Goal: Task Accomplishment & Management: Manage account settings

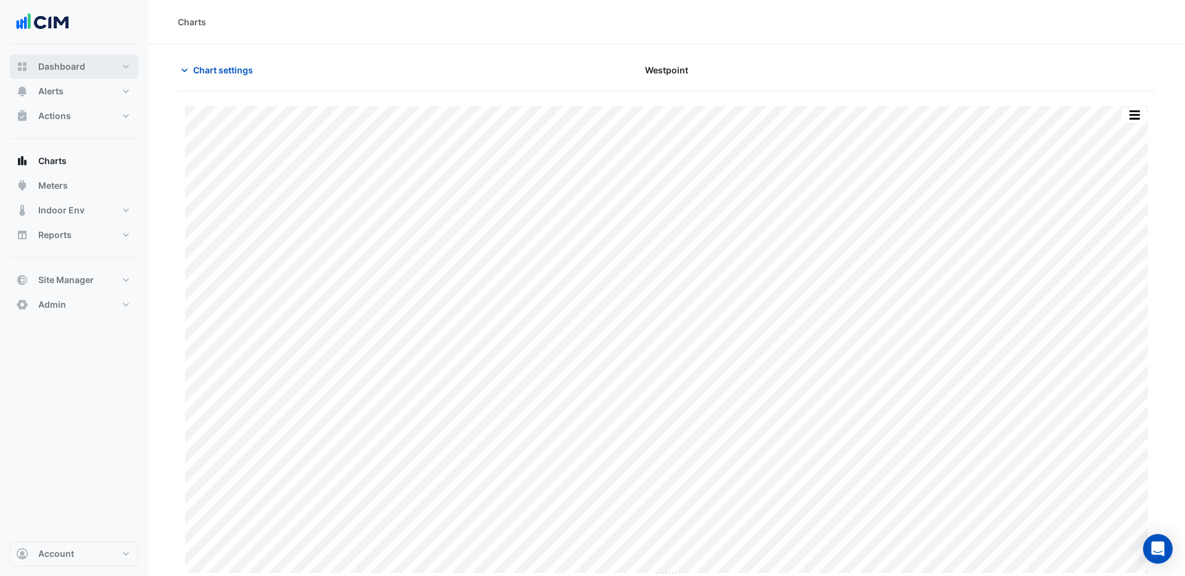
click at [68, 67] on span "Dashboard" at bounding box center [61, 66] width 47 height 12
select select "***"
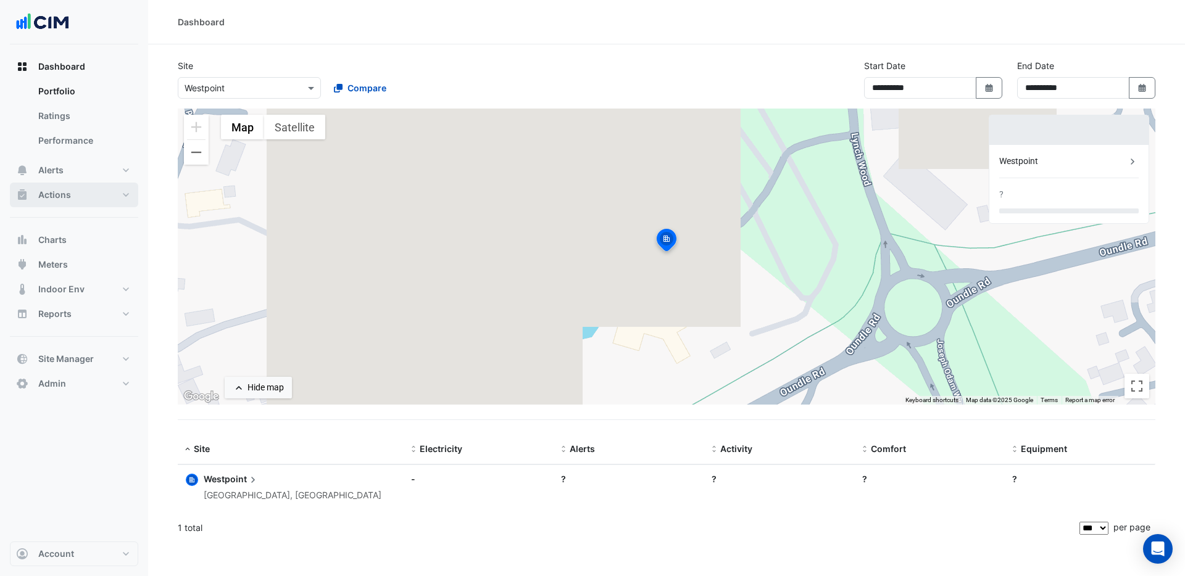
click at [54, 196] on span "Actions" at bounding box center [54, 195] width 33 height 12
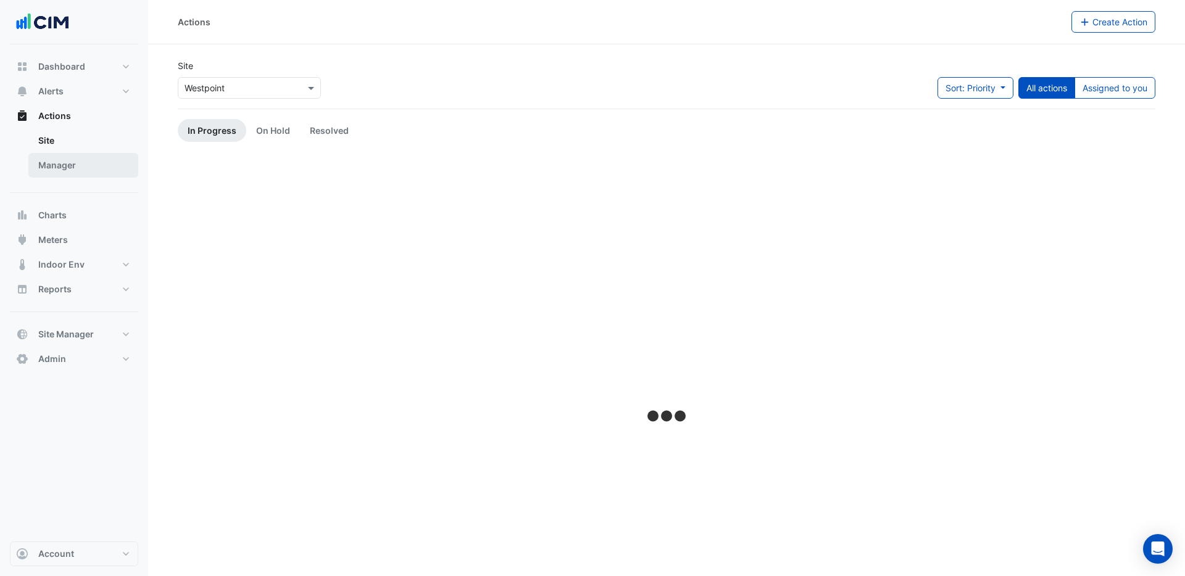
click at [60, 162] on link "Manager" at bounding box center [83, 165] width 110 height 25
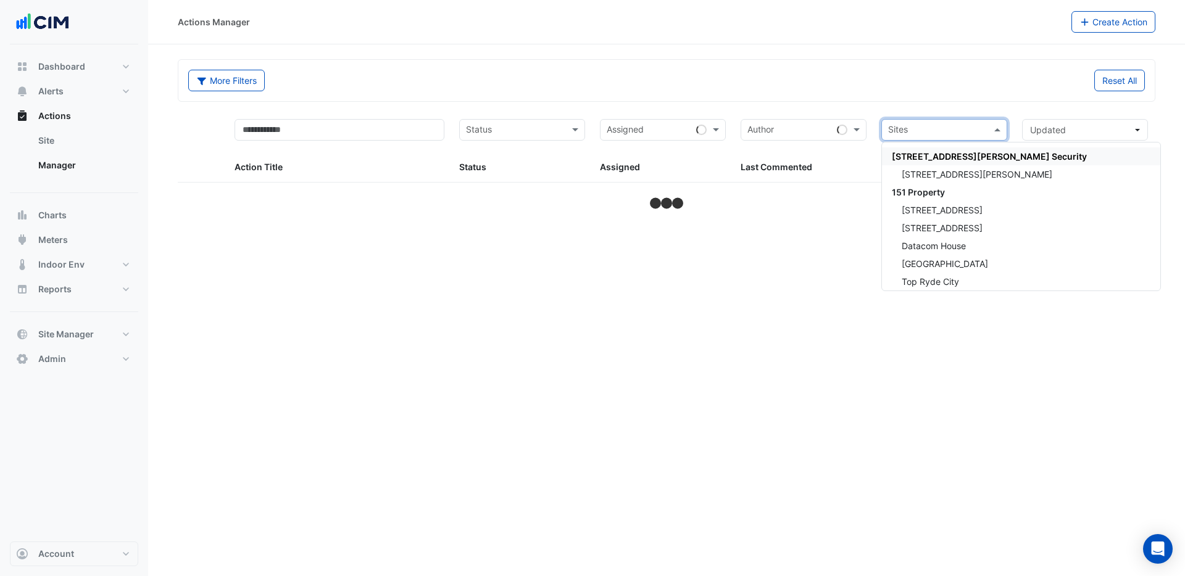
click at [927, 134] on input "text" at bounding box center [937, 131] width 98 height 14
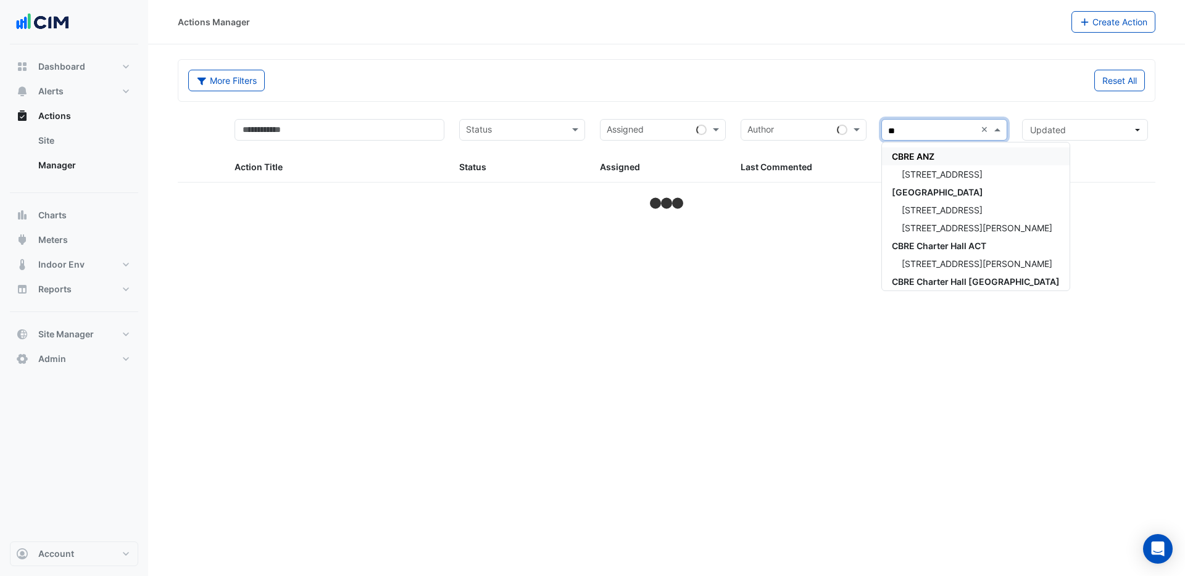
type input "***"
click at [952, 249] on span "[STREET_ADDRESS]" at bounding box center [942, 246] width 81 height 10
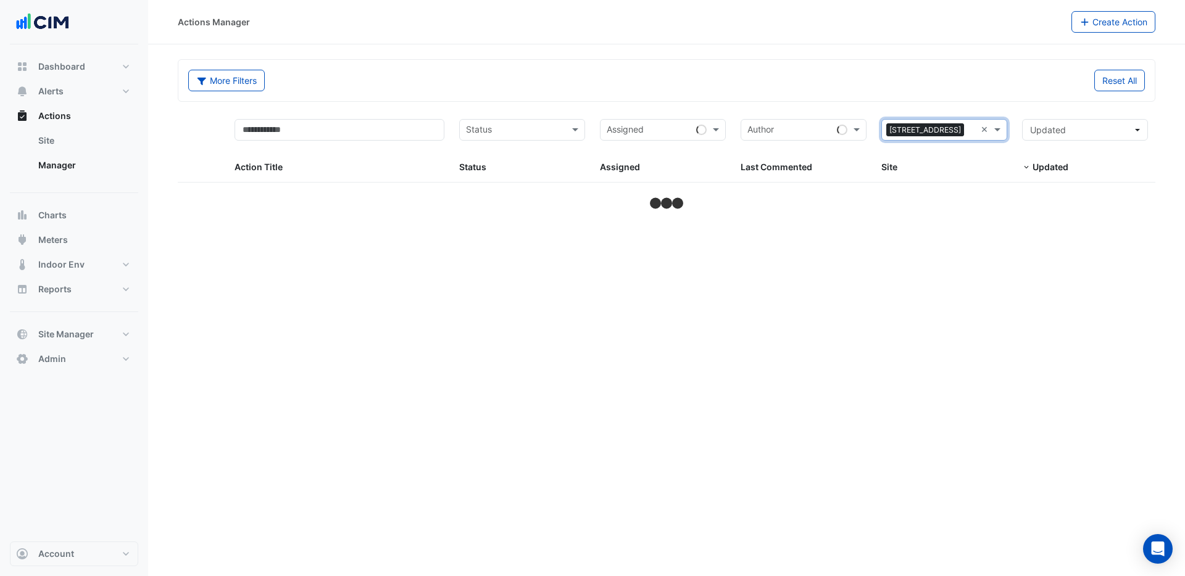
select select "***"
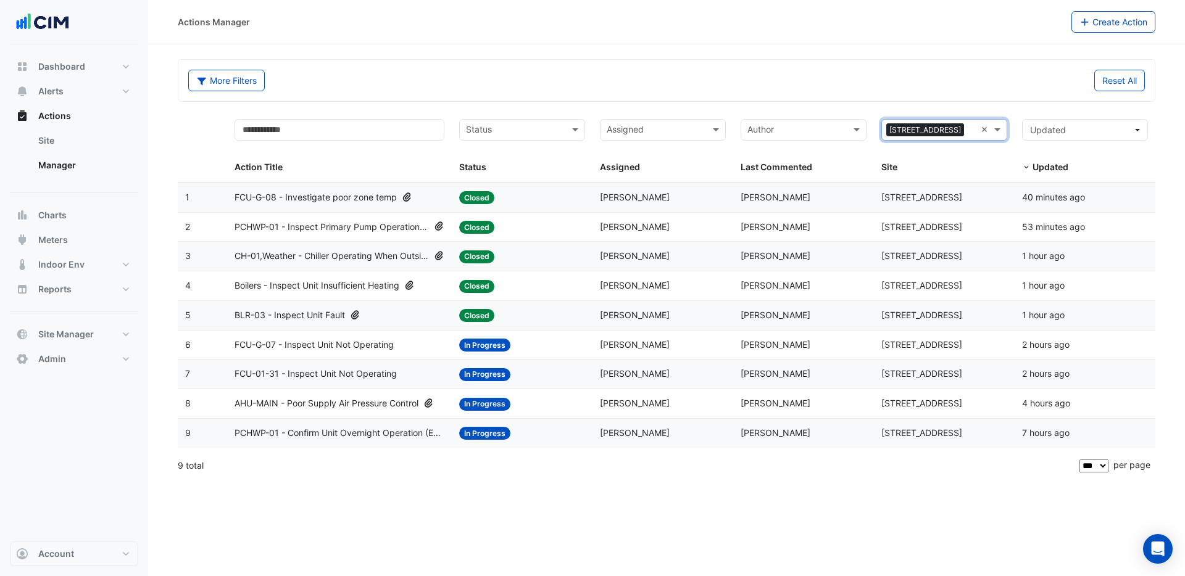
click at [352, 198] on span "FCU-G-08 - Investigate poor zone temp" at bounding box center [316, 198] width 162 height 14
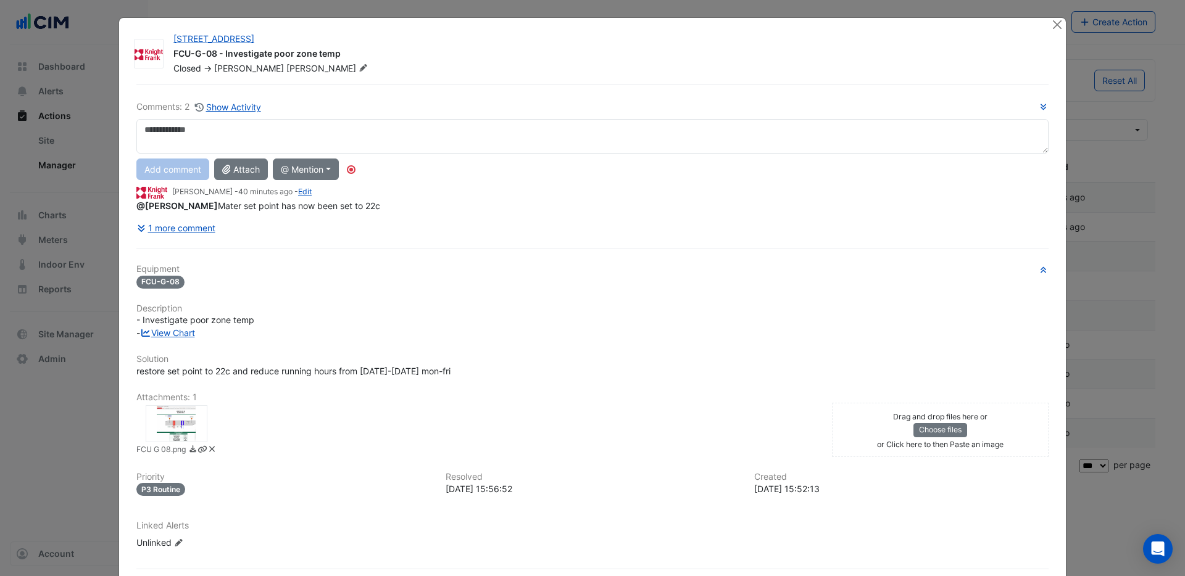
click at [182, 425] on div at bounding box center [177, 423] width 62 height 37
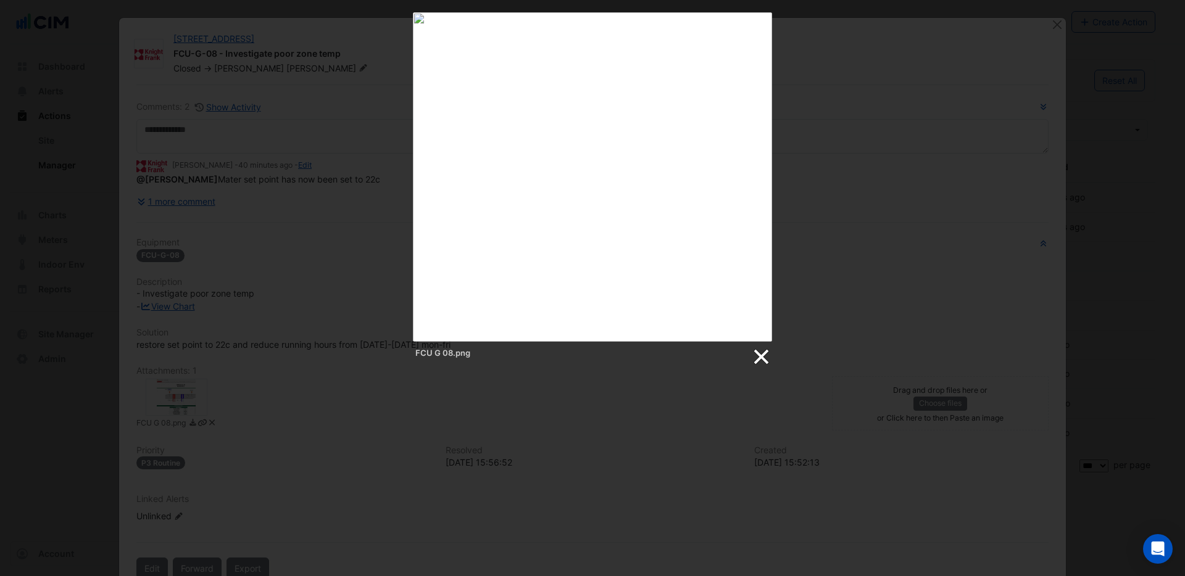
click at [765, 354] on link at bounding box center [760, 357] width 19 height 19
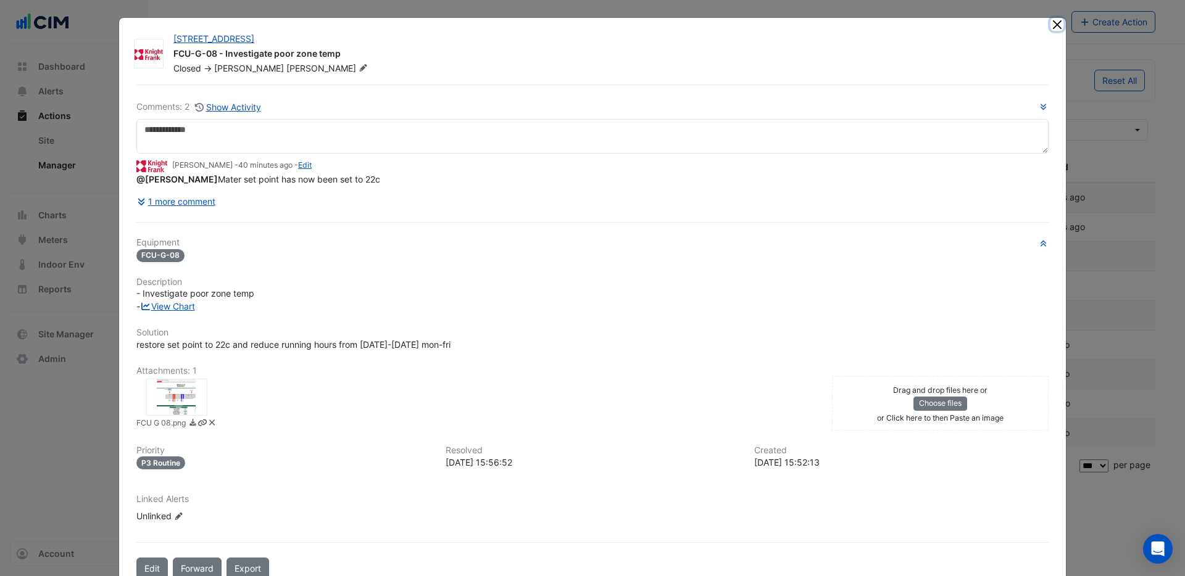
click at [1056, 27] on button "Close" at bounding box center [1056, 24] width 13 height 13
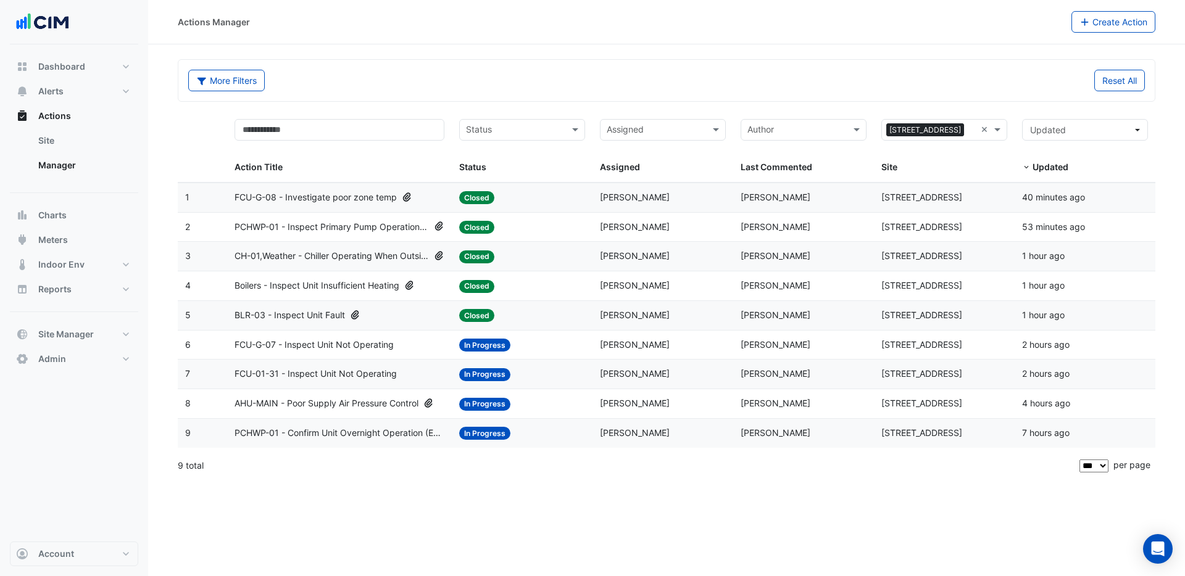
click at [356, 228] on span "PCHWP-01 - Inspect Primary Pump Operation When Chiller Isn't Operating" at bounding box center [332, 227] width 194 height 14
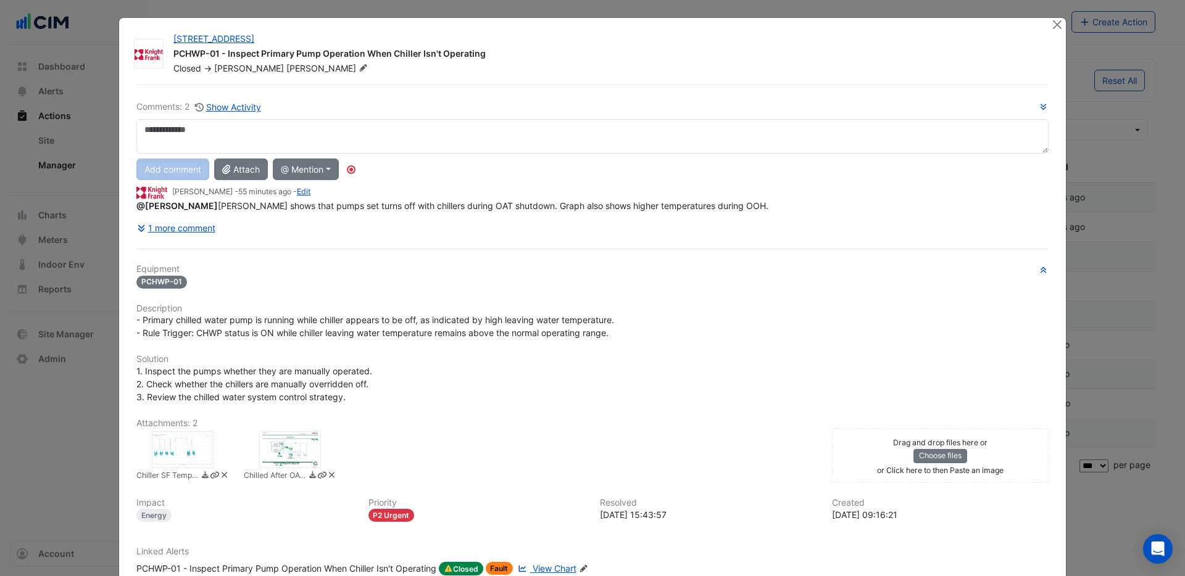
click at [184, 448] on div at bounding box center [183, 449] width 62 height 37
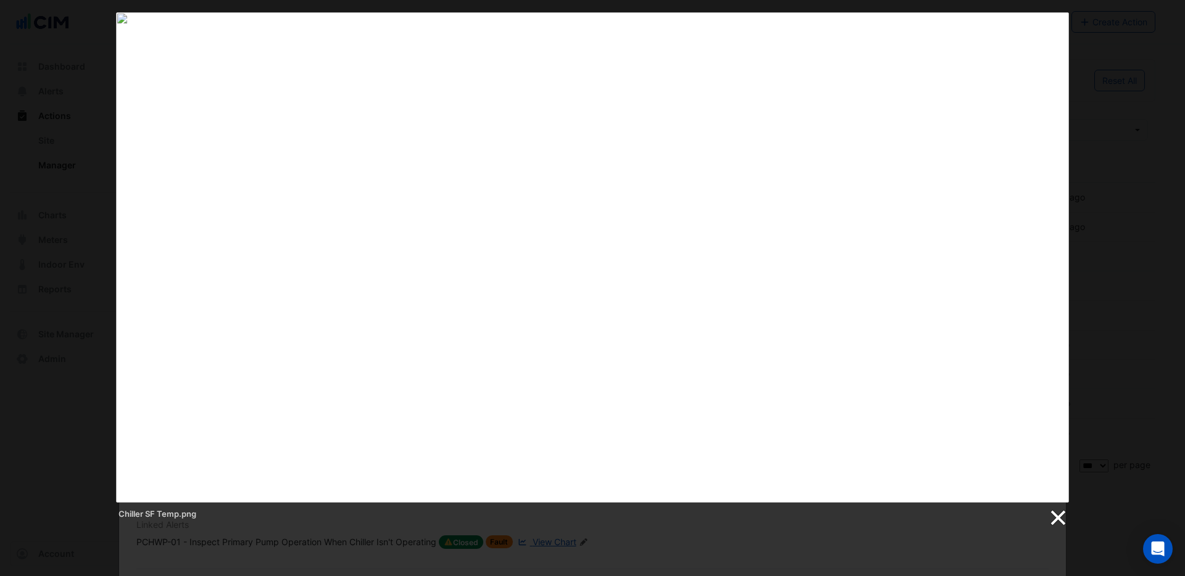
click at [1058, 516] on link at bounding box center [1057, 518] width 19 height 19
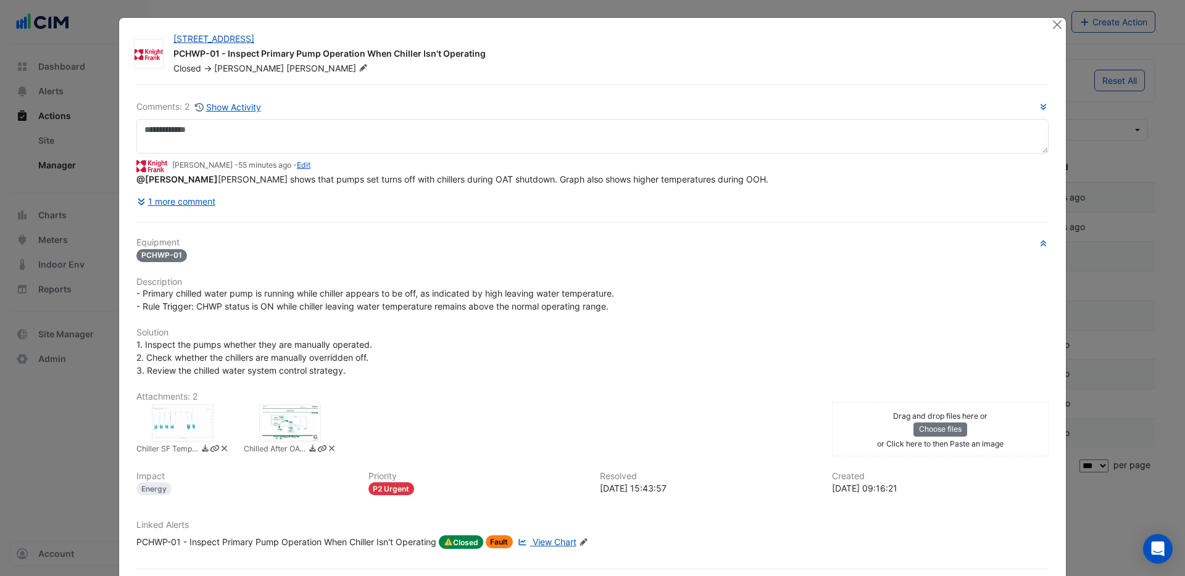
click at [307, 426] on div at bounding box center [290, 423] width 62 height 37
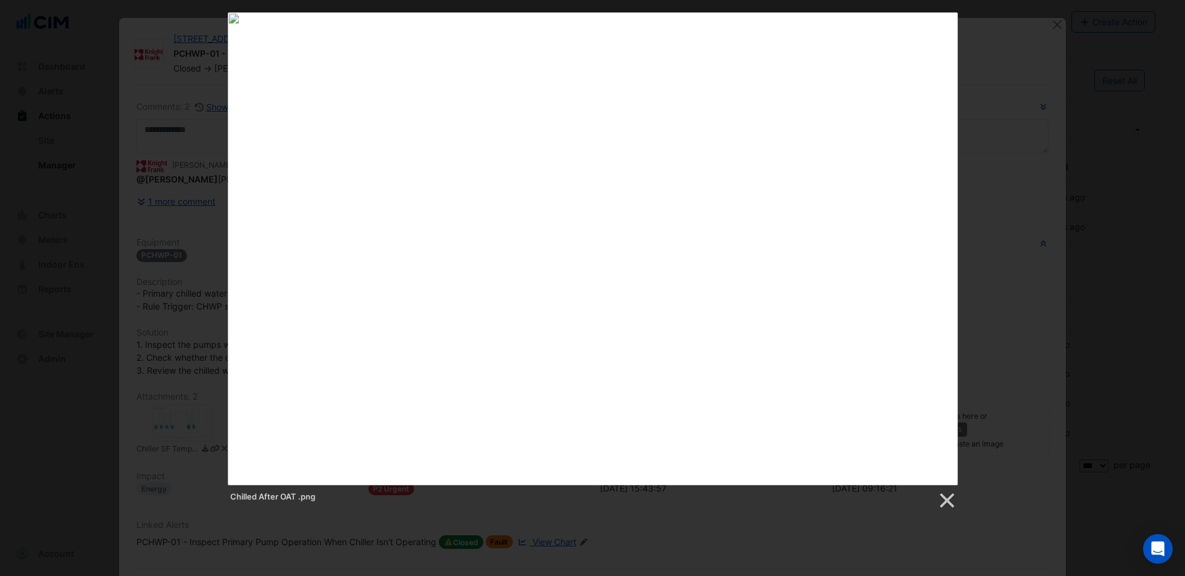
click at [1033, 197] on div "Chilled After OAT .png" at bounding box center [592, 261] width 1185 height 498
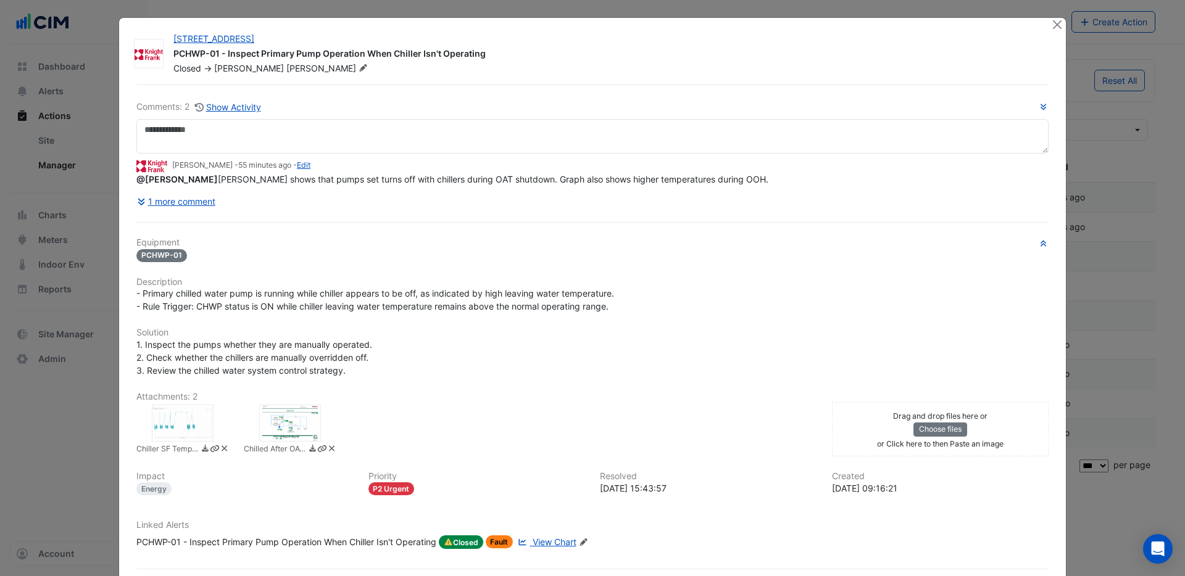
click at [557, 543] on span "View Chart" at bounding box center [555, 542] width 44 height 10
click at [273, 425] on div at bounding box center [290, 423] width 62 height 37
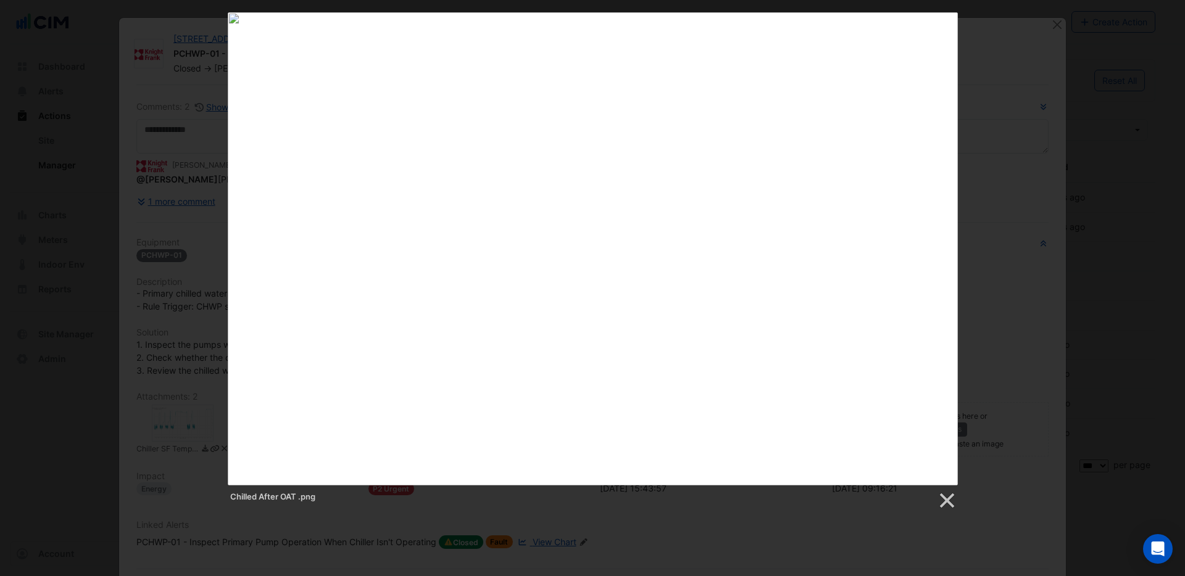
click at [487, 194] on div at bounding box center [593, 248] width 730 height 473
click at [944, 502] on link at bounding box center [946, 501] width 19 height 19
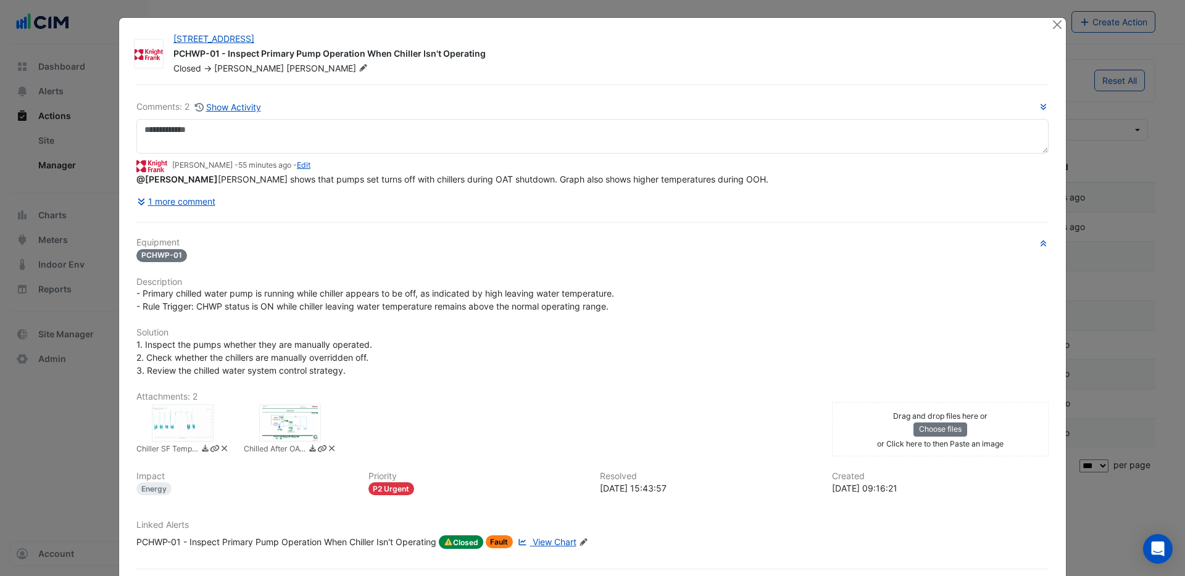
click at [504, 543] on span "Fault" at bounding box center [500, 542] width 28 height 13
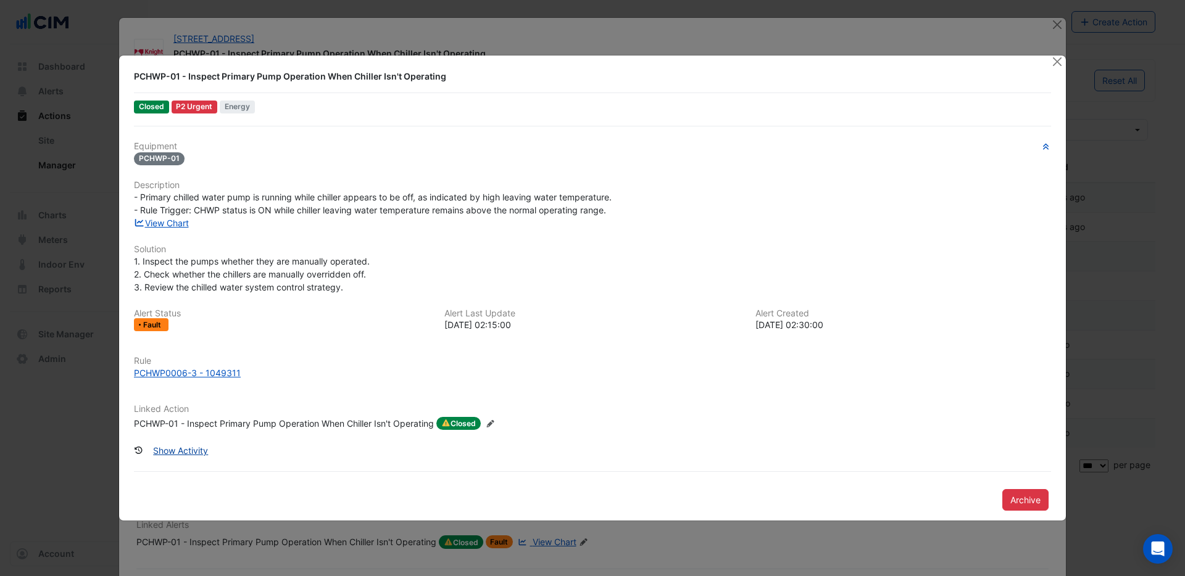
click at [183, 451] on button "Show Activity" at bounding box center [180, 451] width 71 height 22
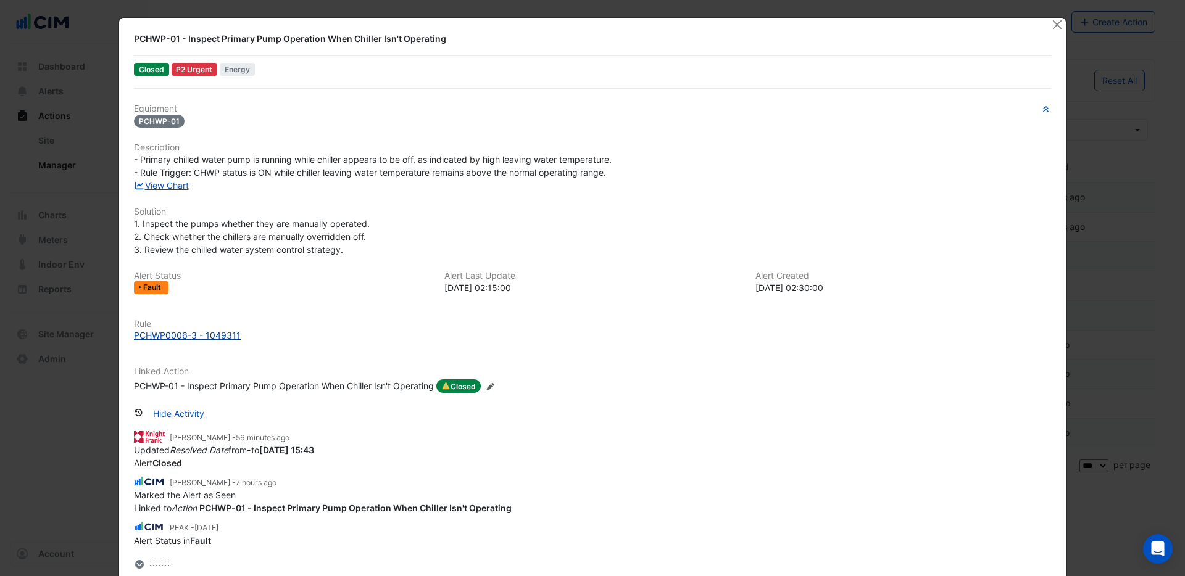
click at [184, 335] on div "PCHWP0006-3 - 1049311" at bounding box center [187, 335] width 107 height 13
click at [1112, 264] on ngb-modal-window "PCHWP-01 - Inspect Primary Pump Operation When Chiller Isn't Operating Closed P…" at bounding box center [592, 288] width 1185 height 576
click at [1055, 26] on button "Close" at bounding box center [1056, 24] width 13 height 13
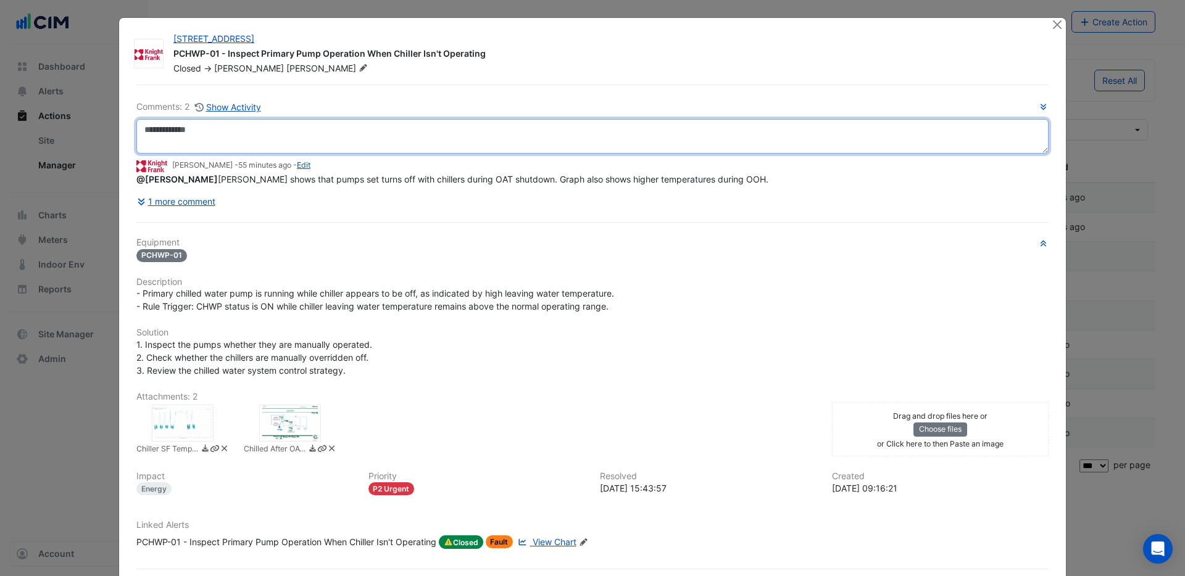
click at [191, 131] on textarea at bounding box center [592, 136] width 912 height 35
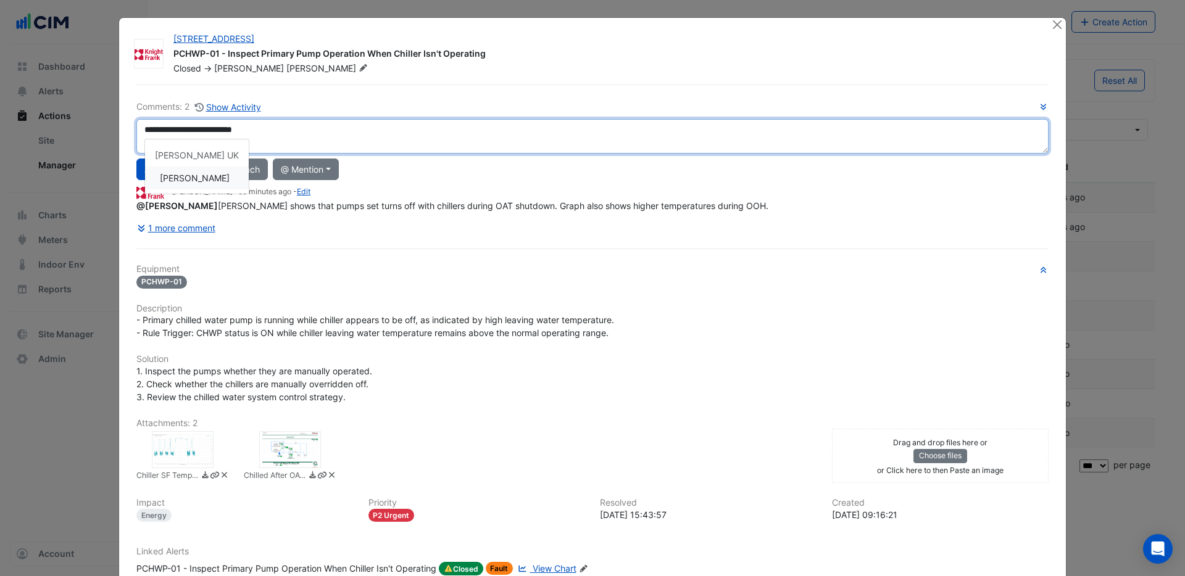
click at [193, 181] on div "**********" at bounding box center [592, 169] width 912 height 139
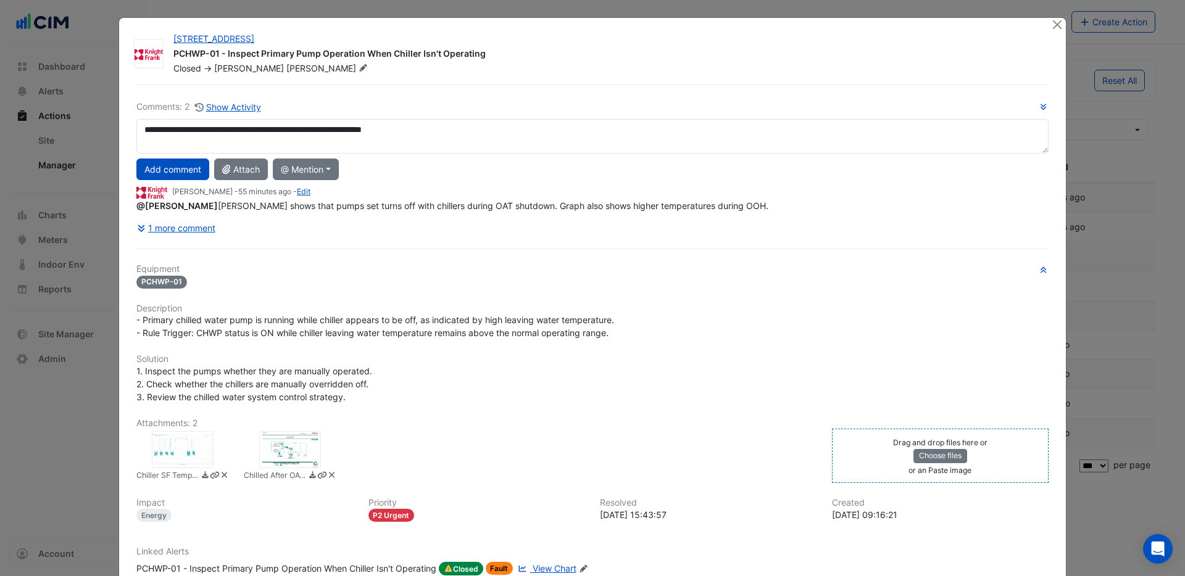
click at [892, 456] on div "Drag and drop files here or Choose files or an Paste image" at bounding box center [940, 456] width 211 height 41
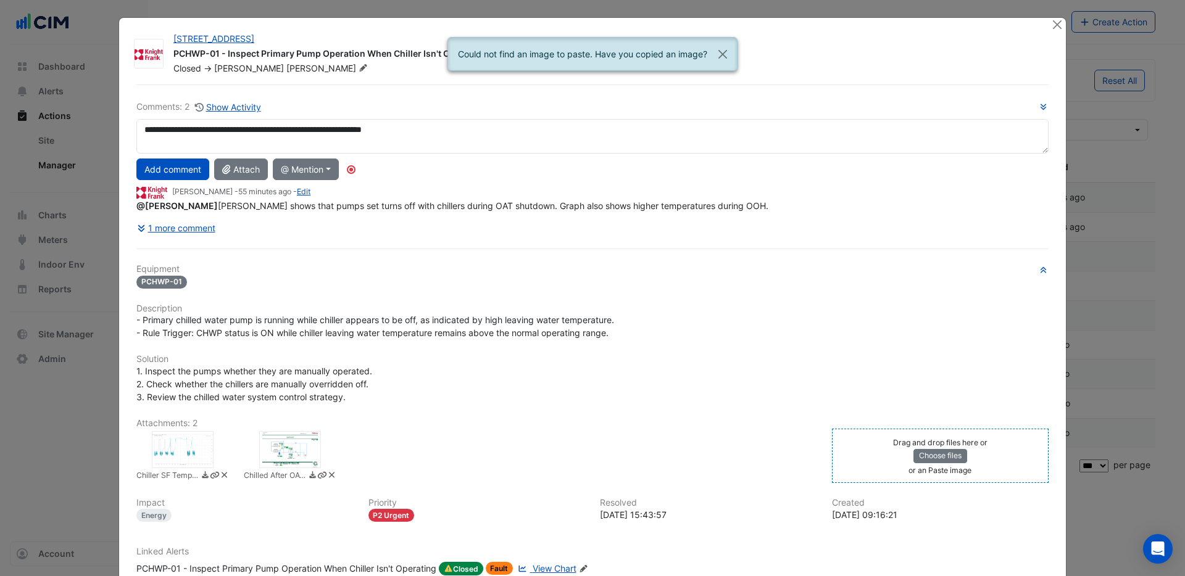
click at [892, 456] on div "Drag and drop files here or Choose files or an Paste image" at bounding box center [940, 456] width 211 height 41
click at [931, 455] on button "Choose files" at bounding box center [940, 456] width 54 height 14
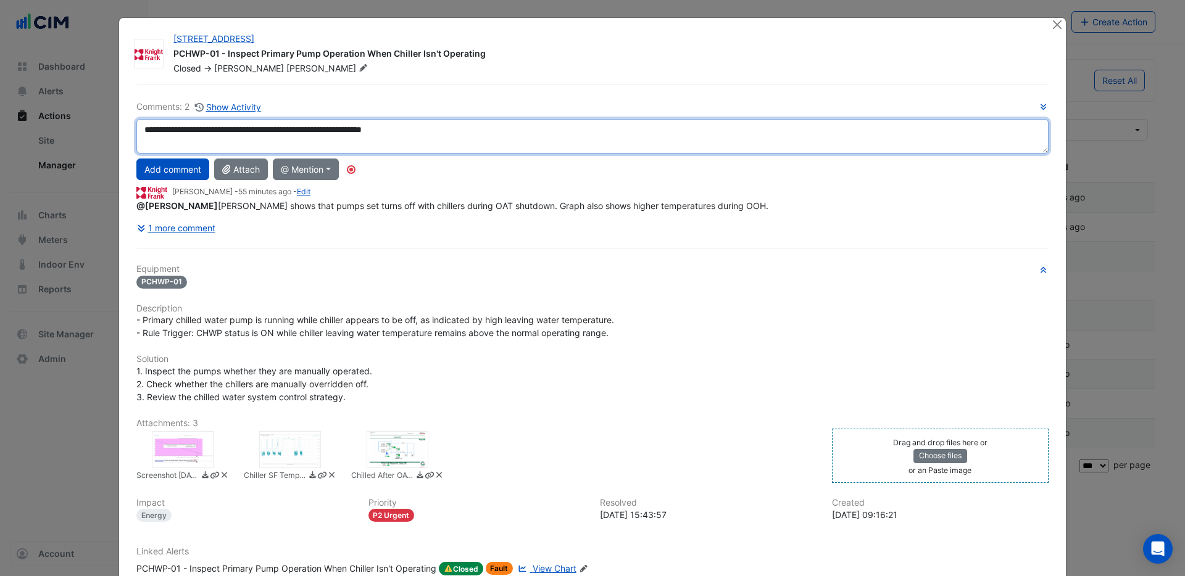
click at [473, 129] on textarea "**********" at bounding box center [592, 136] width 912 height 35
click at [401, 131] on textarea "**********" at bounding box center [592, 136] width 912 height 35
click at [475, 131] on textarea "**********" at bounding box center [592, 136] width 912 height 35
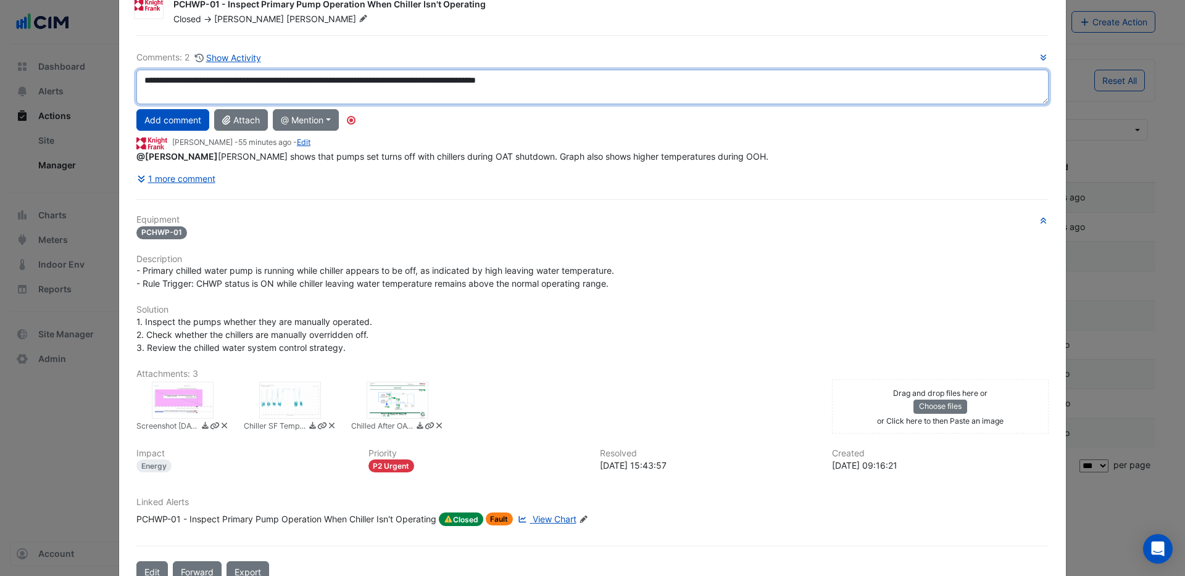
click at [626, 83] on textarea "**********" at bounding box center [592, 87] width 912 height 35
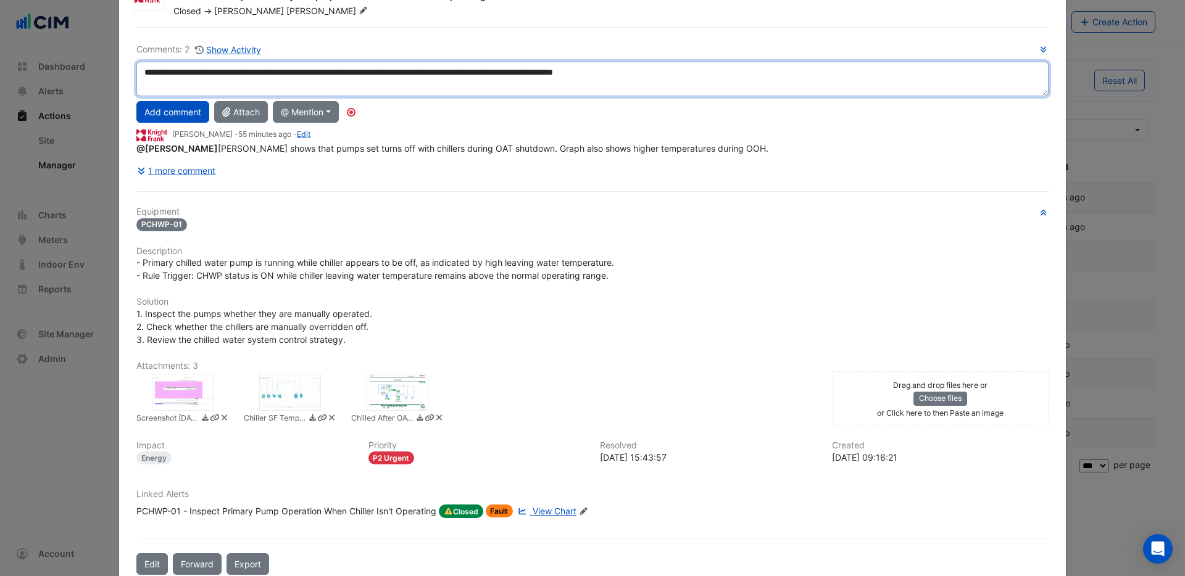
scroll to position [58, 0]
type textarea "**********"
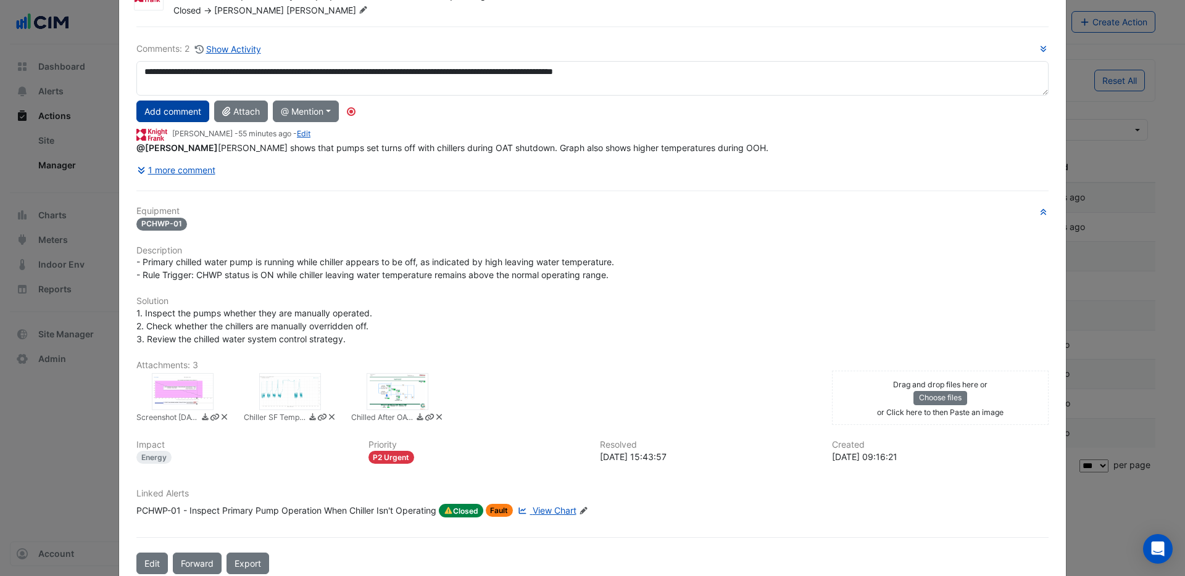
click at [181, 110] on button "Add comment" at bounding box center [172, 112] width 73 height 22
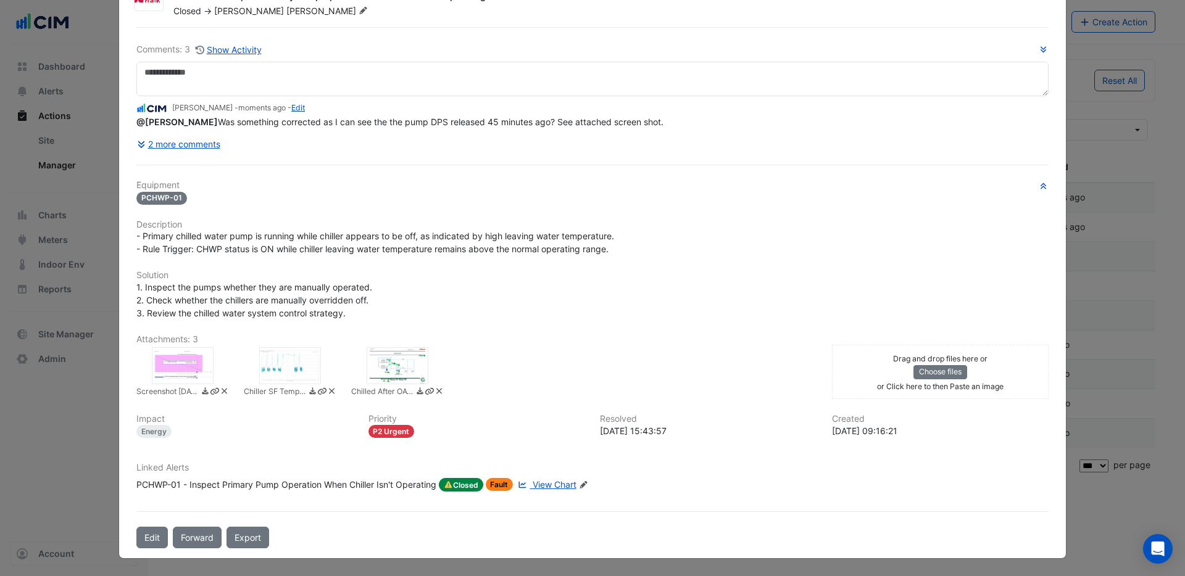
scroll to position [0, 0]
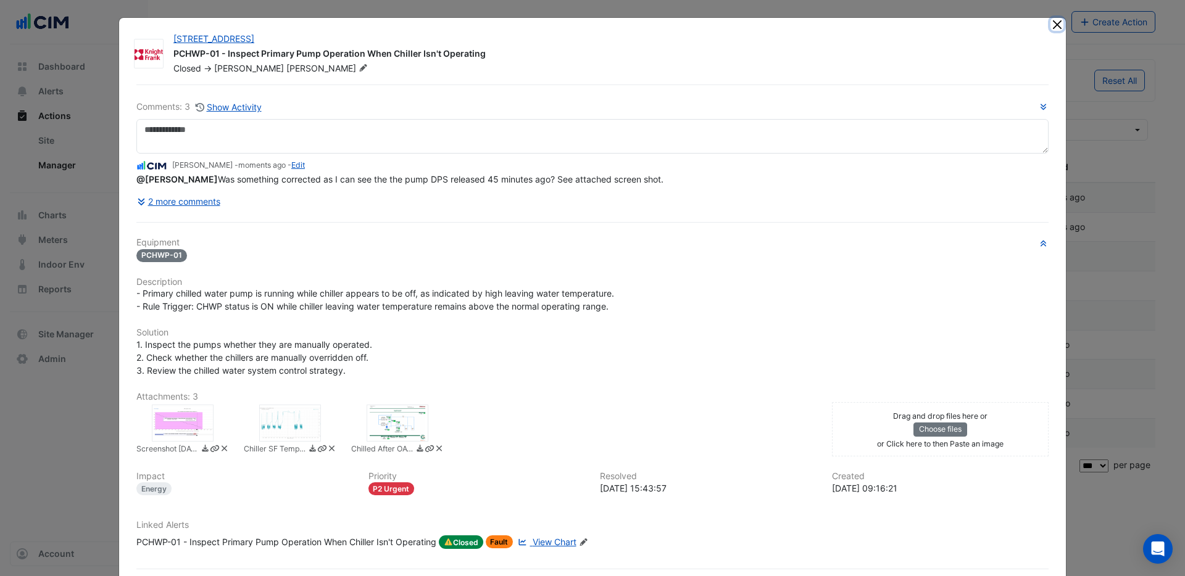
click at [1055, 28] on button "Close" at bounding box center [1056, 24] width 13 height 13
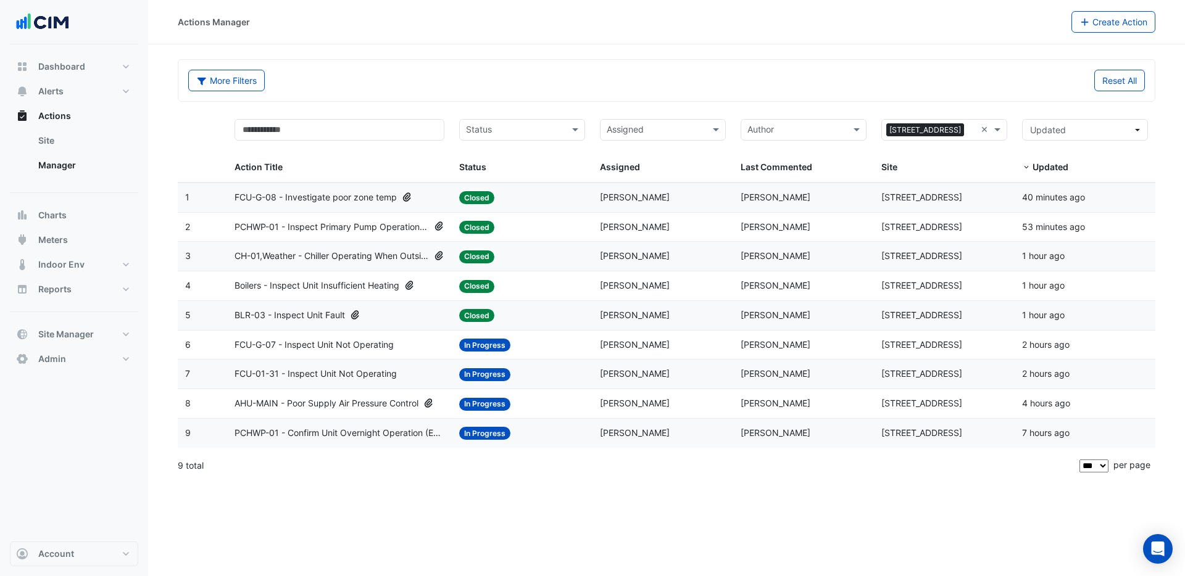
click at [320, 257] on span "CH-01,Weather - Chiller Operating When Outside Air Temperature Is Low" at bounding box center [332, 256] width 194 height 14
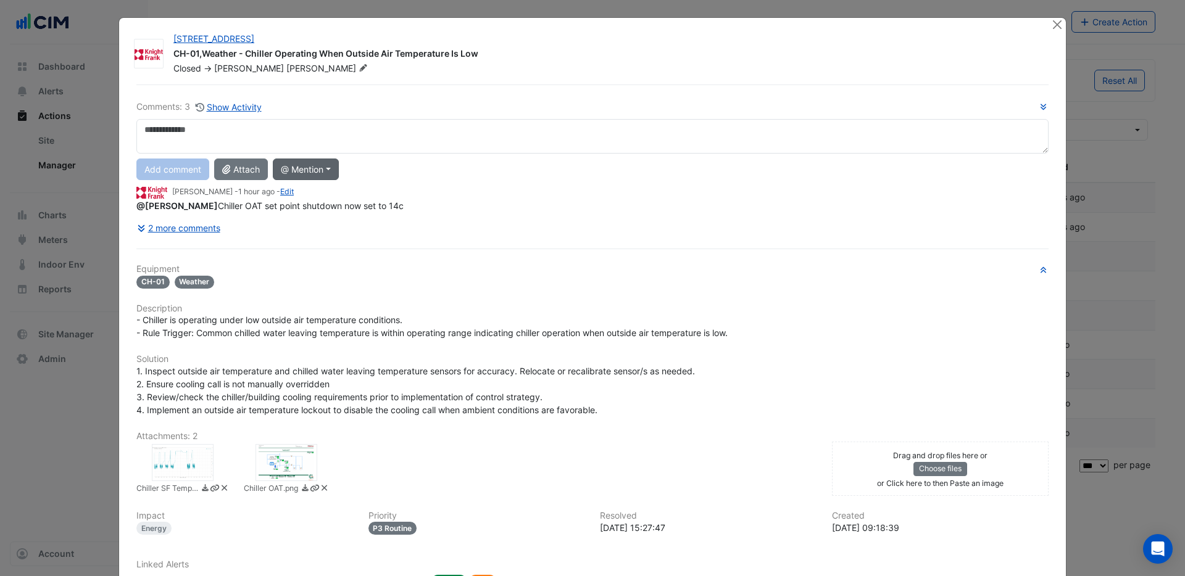
click at [301, 167] on button "@ Mention" at bounding box center [306, 170] width 66 height 22
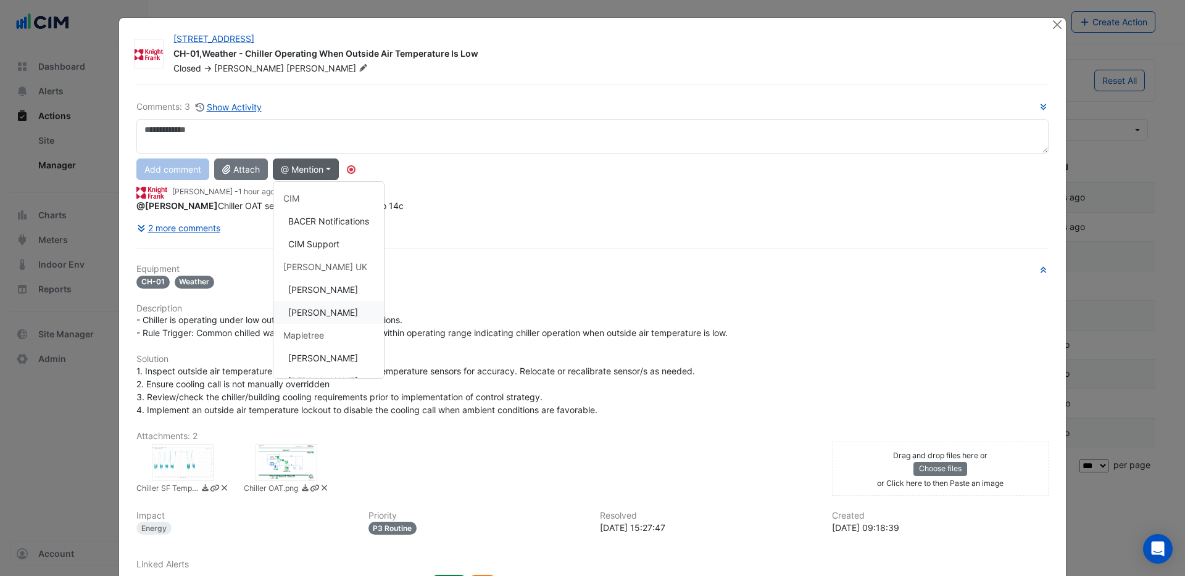
click at [325, 315] on button "Ross Munro" at bounding box center [328, 312] width 110 height 23
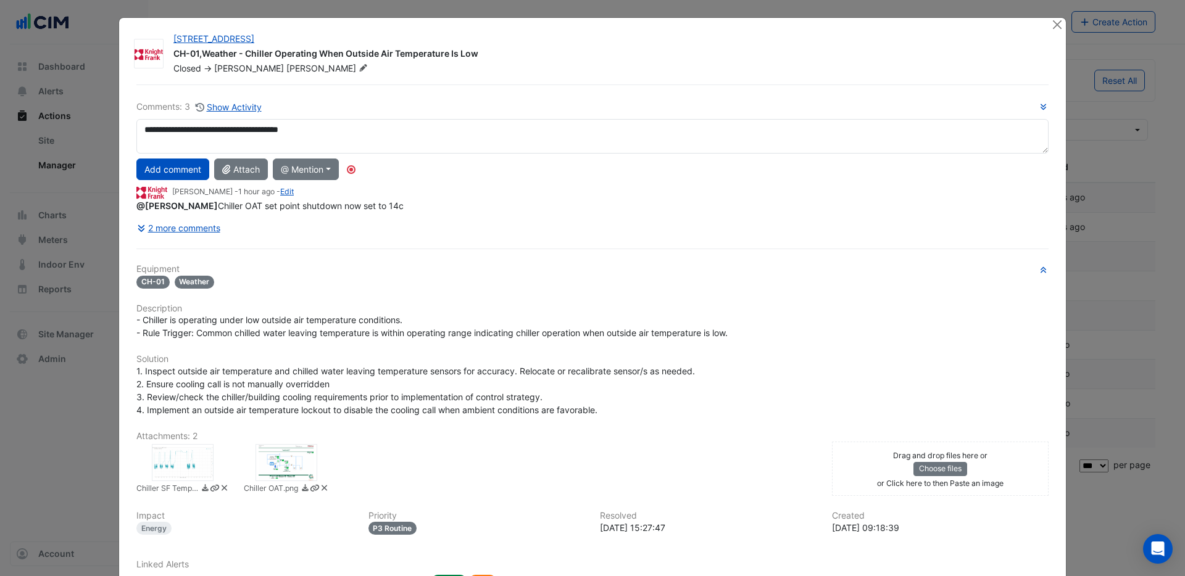
click at [299, 457] on div at bounding box center [287, 462] width 62 height 37
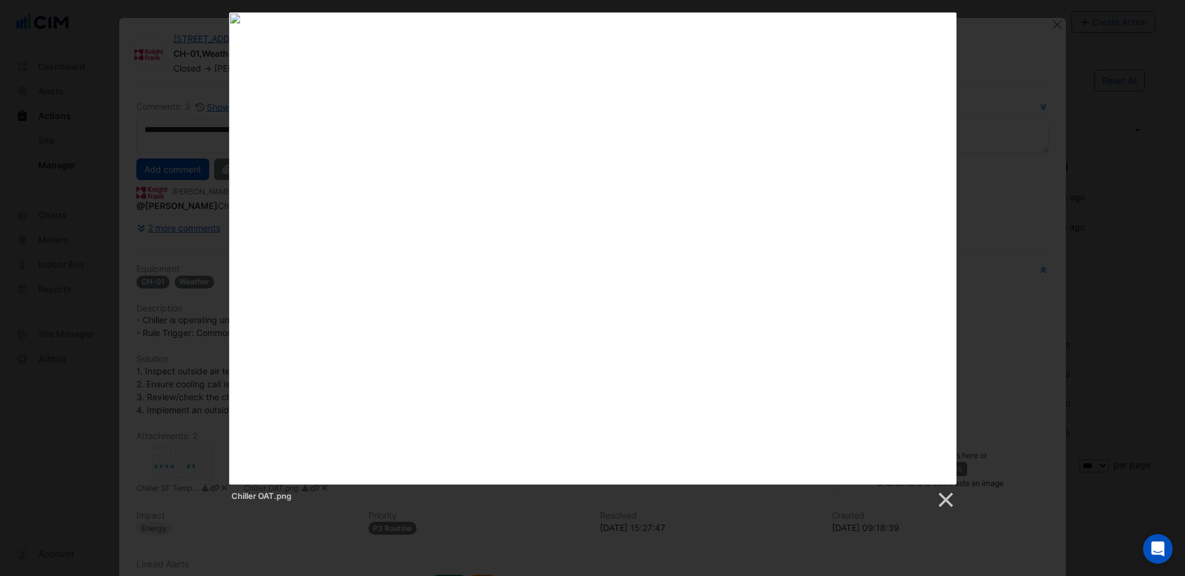
click at [1068, 23] on div "Chiller OAT.png" at bounding box center [592, 260] width 1185 height 497
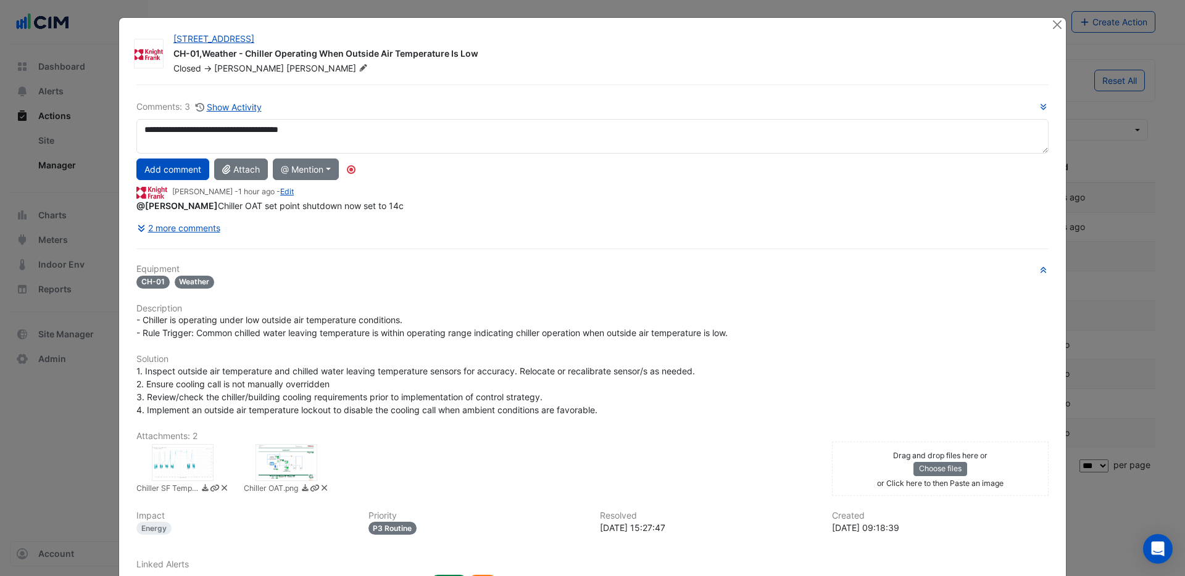
click at [1062, 27] on div "Chiller OAT.png" at bounding box center [592, 260] width 1185 height 497
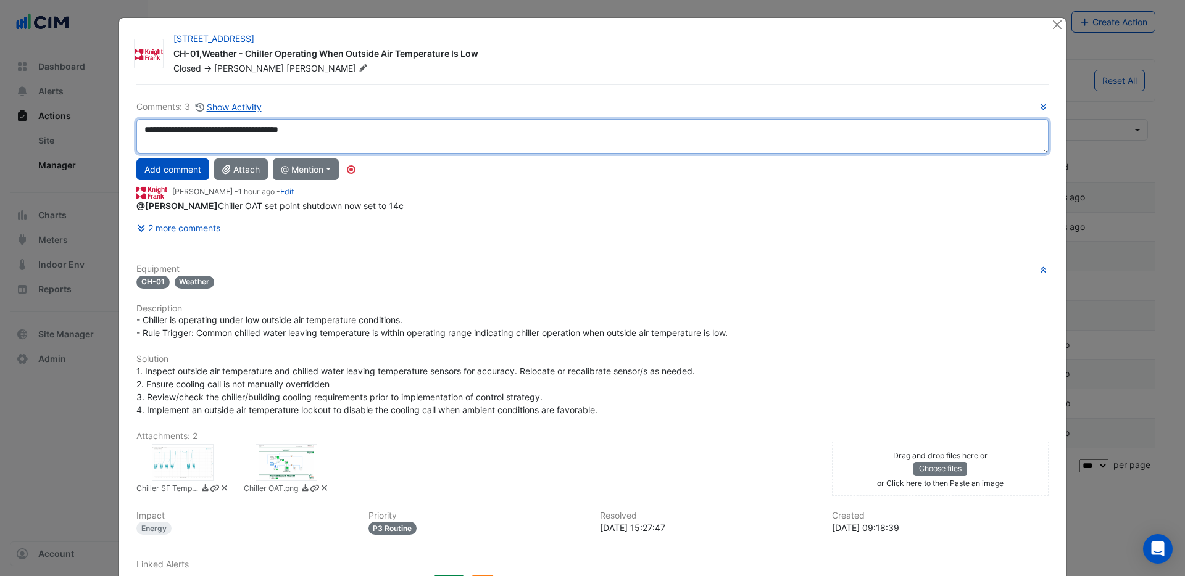
click at [351, 127] on textarea "**********" at bounding box center [592, 136] width 912 height 35
type textarea "**********"
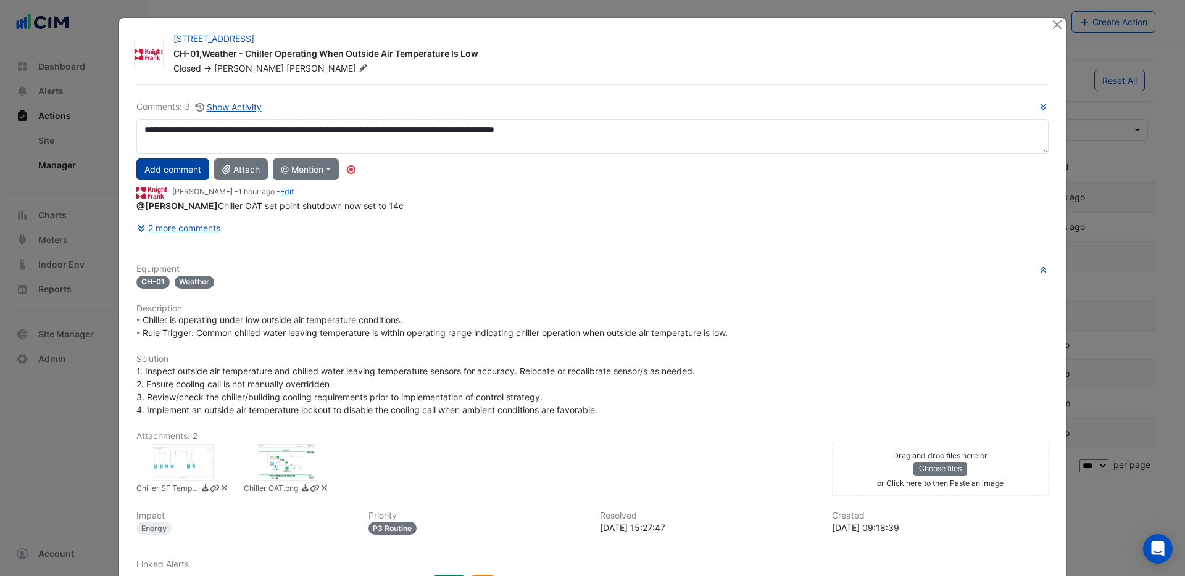
click at [181, 169] on button "Add comment" at bounding box center [172, 170] width 73 height 22
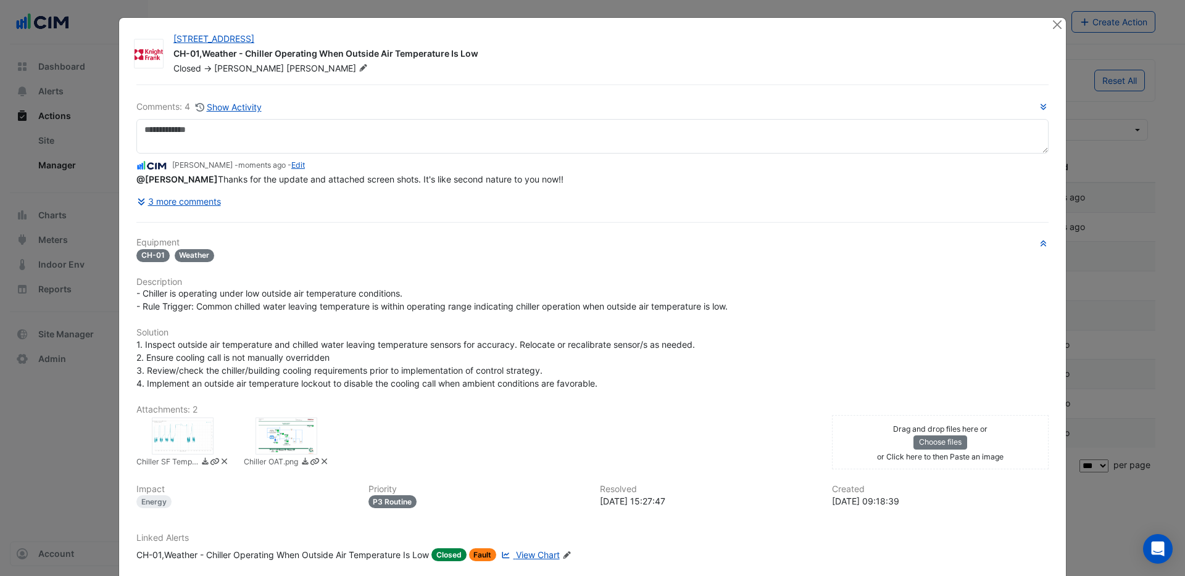
drag, startPoint x: 567, startPoint y: 177, endPoint x: 526, endPoint y: 170, distance: 41.3
click at [567, 177] on div "@Ross Munro Thanks for the update and attached screen shots. It's like second n…" at bounding box center [592, 179] width 912 height 13
click at [1058, 25] on button "Close" at bounding box center [1056, 24] width 13 height 13
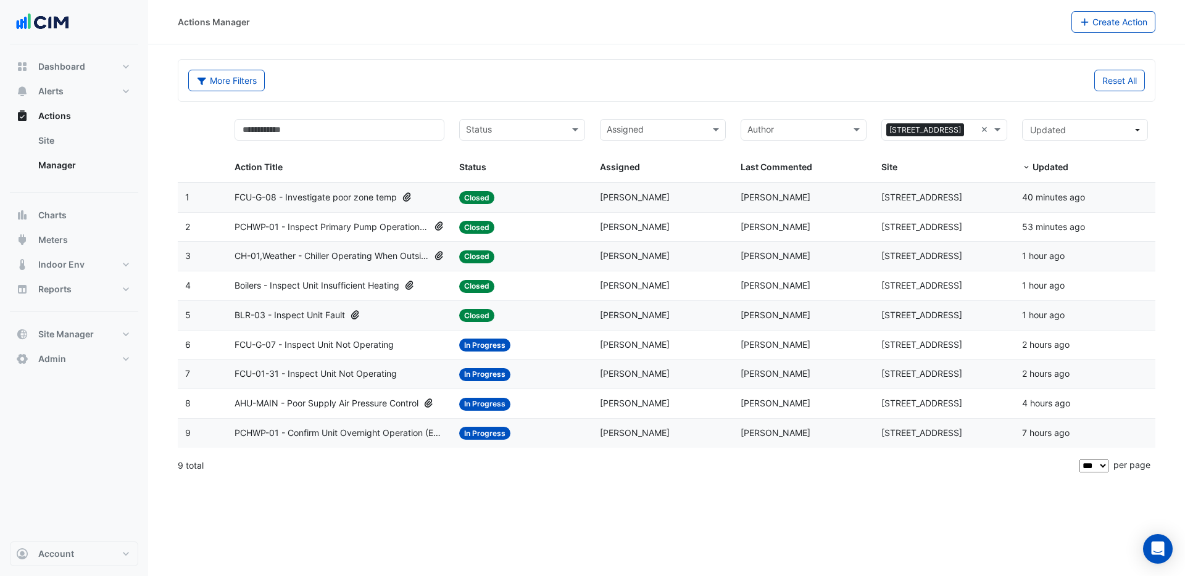
click at [330, 283] on span "Boilers - Inspect Unit Insufficient Heating" at bounding box center [317, 286] width 165 height 14
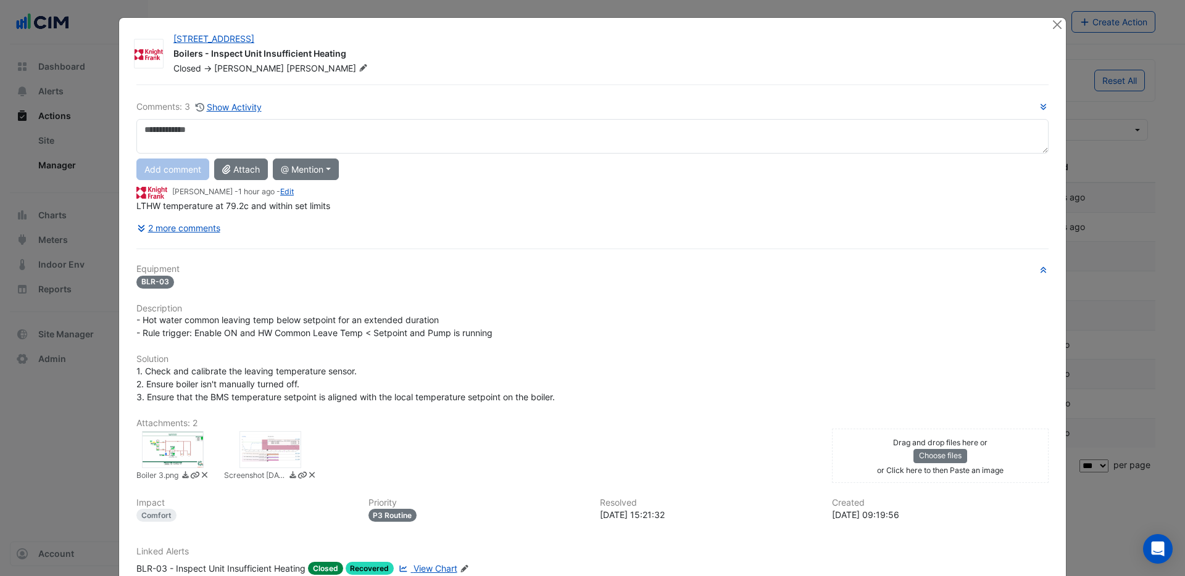
click at [164, 446] on div at bounding box center [173, 449] width 62 height 37
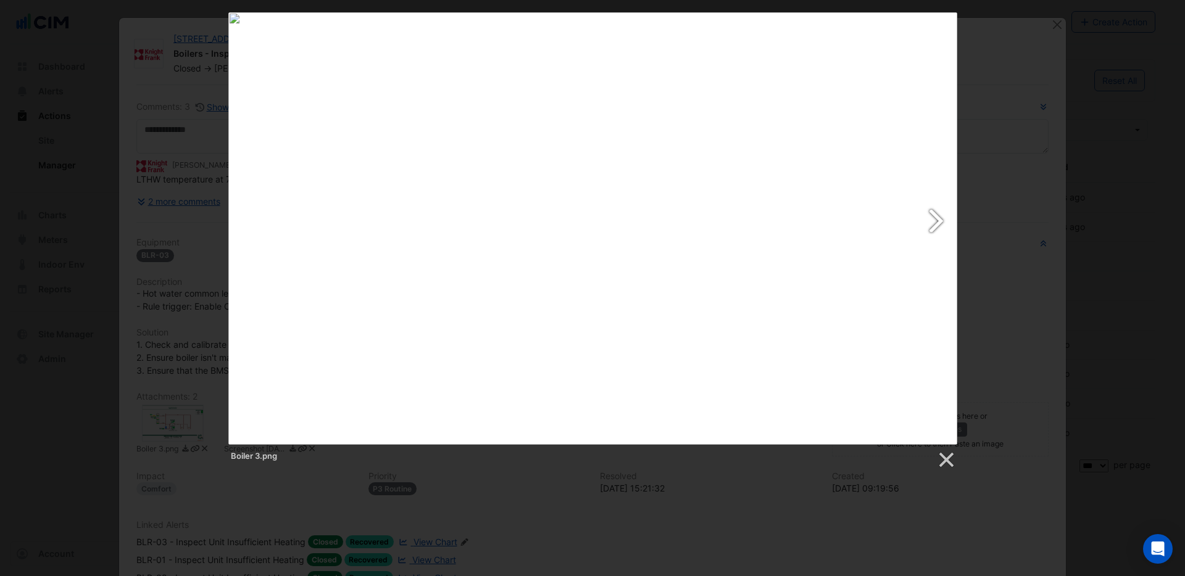
click at [936, 221] on link at bounding box center [724, 228] width 467 height 433
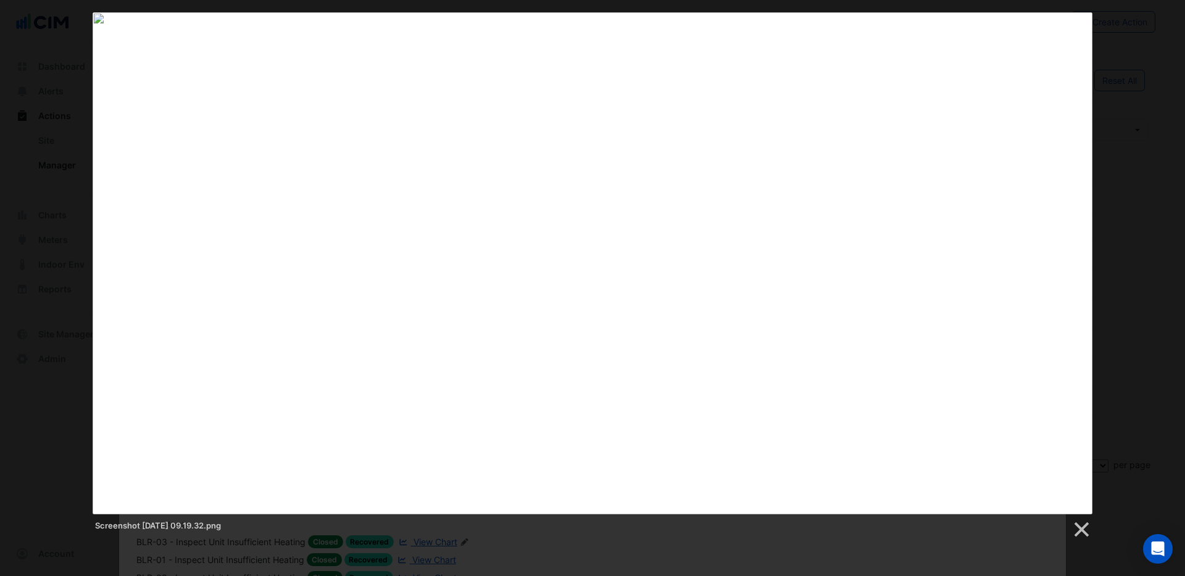
click at [1042, 97] on div at bounding box center [593, 263] width 1000 height 502
click at [1081, 525] on link at bounding box center [1080, 530] width 19 height 19
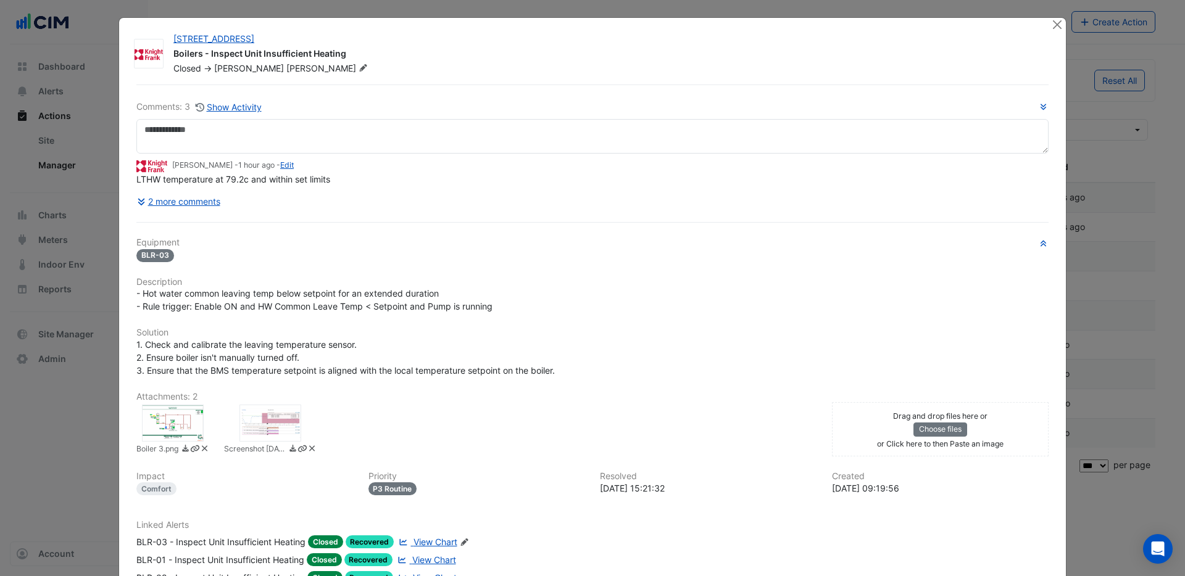
click at [436, 562] on span "View Chart" at bounding box center [434, 560] width 44 height 10
click at [179, 204] on button "2 more comments" at bounding box center [178, 202] width 85 height 22
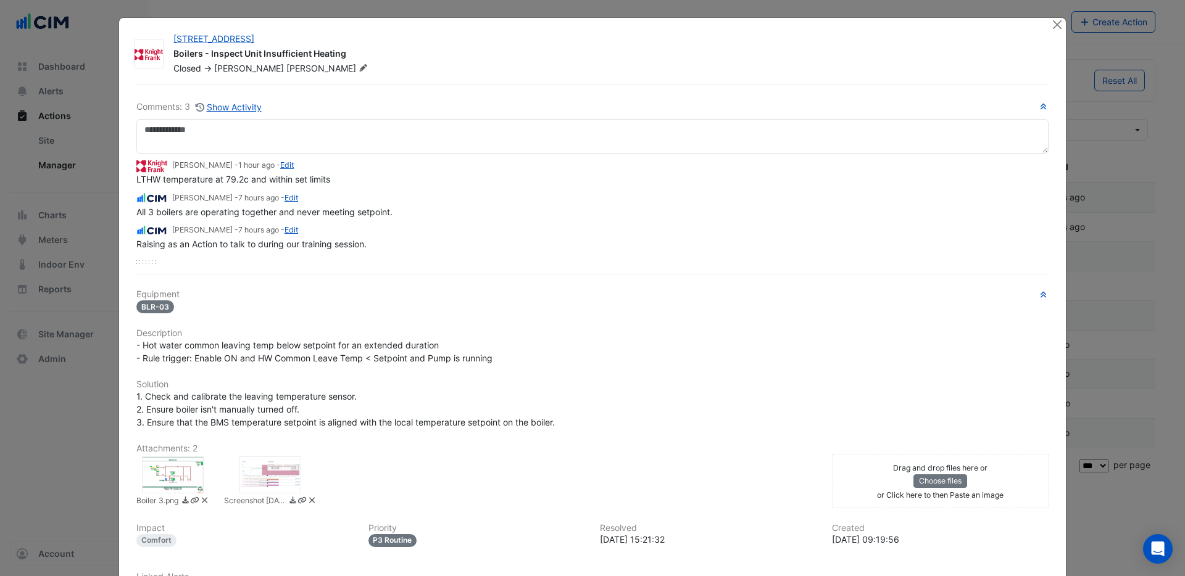
click at [181, 473] on div at bounding box center [173, 475] width 62 height 37
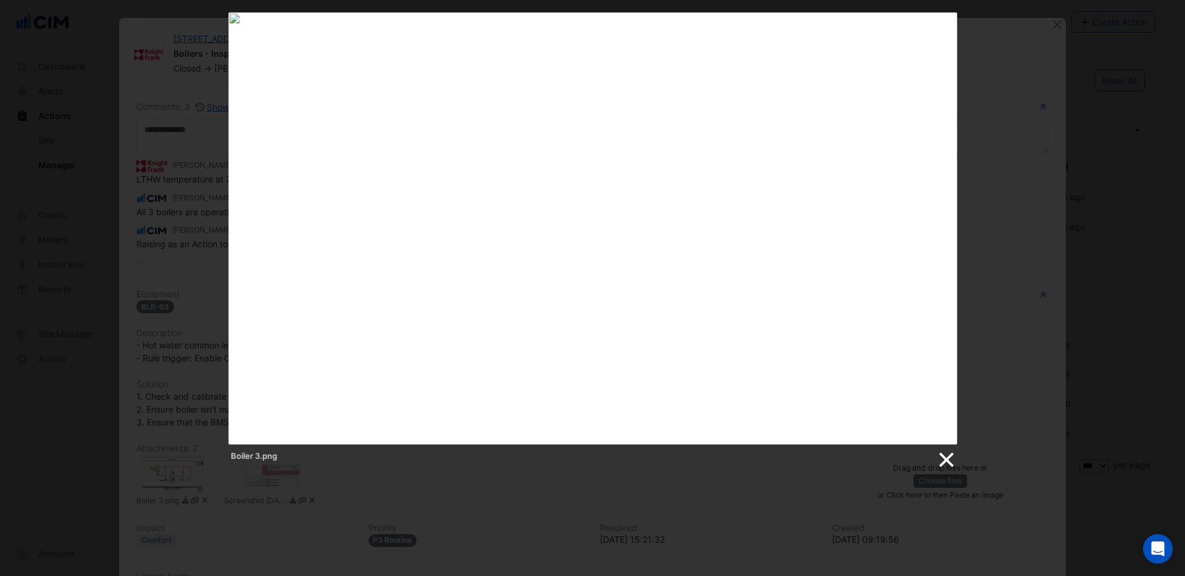
click at [946, 463] on link at bounding box center [945, 460] width 19 height 19
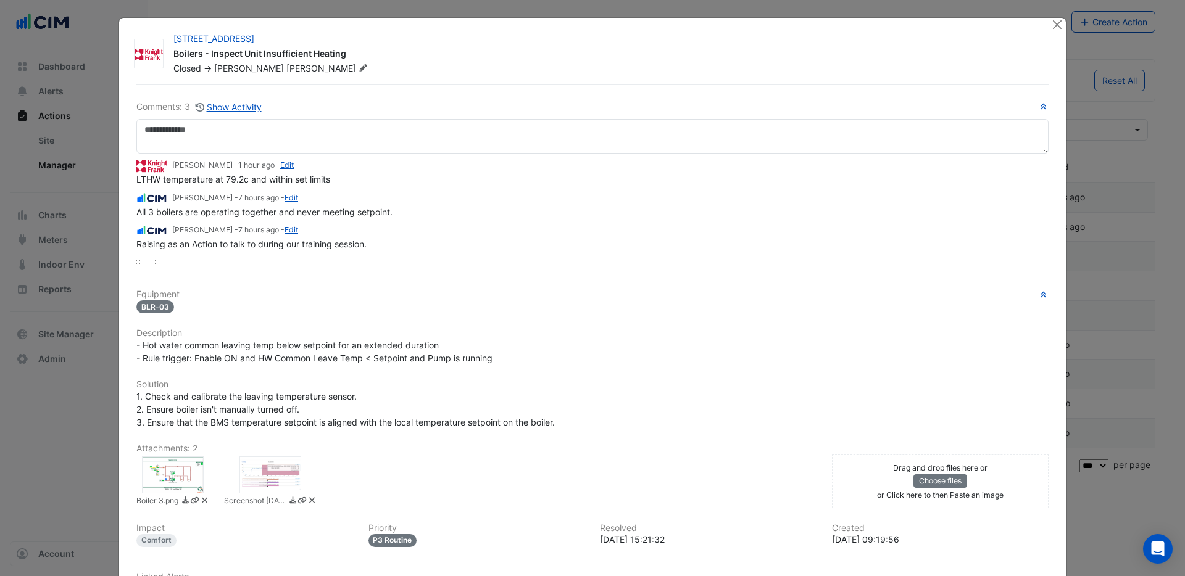
click at [198, 473] on div at bounding box center [173, 475] width 62 height 37
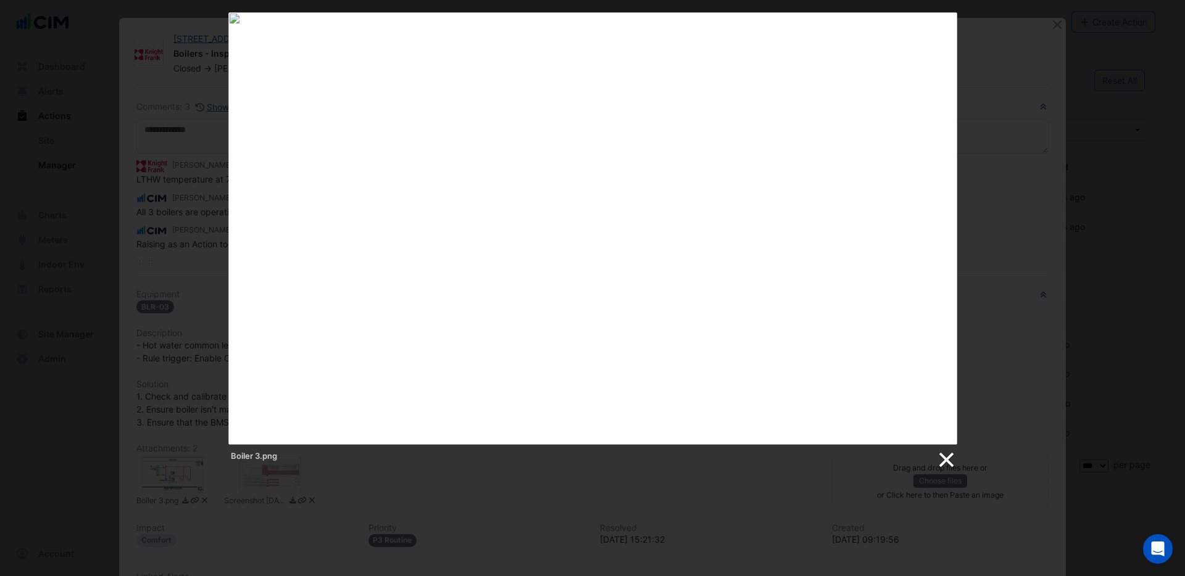
click at [939, 464] on link at bounding box center [945, 460] width 19 height 19
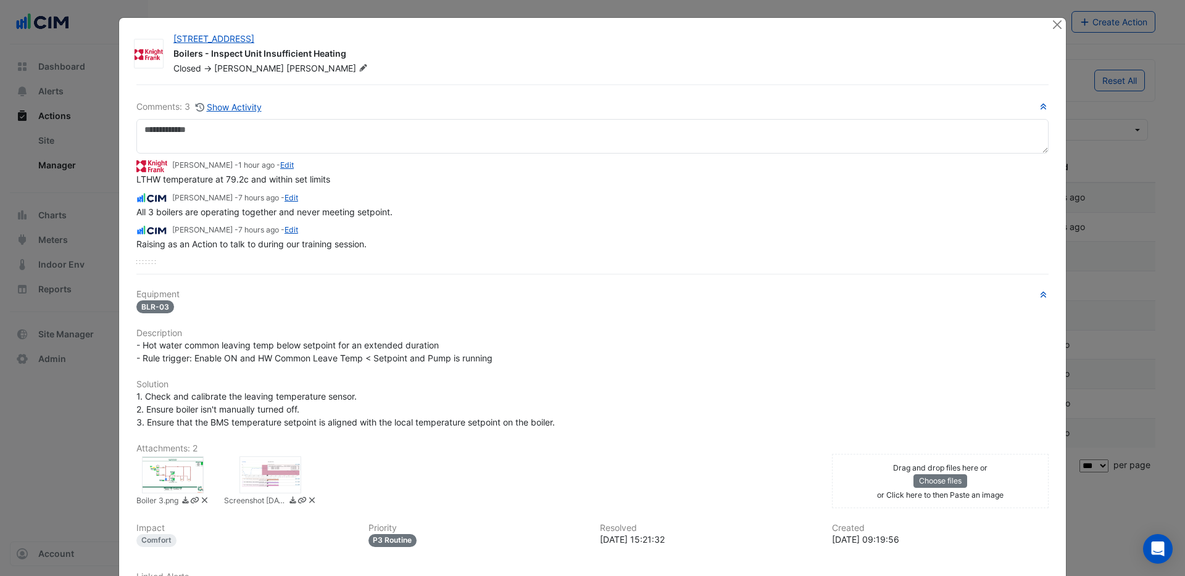
click at [177, 470] on div at bounding box center [173, 475] width 62 height 37
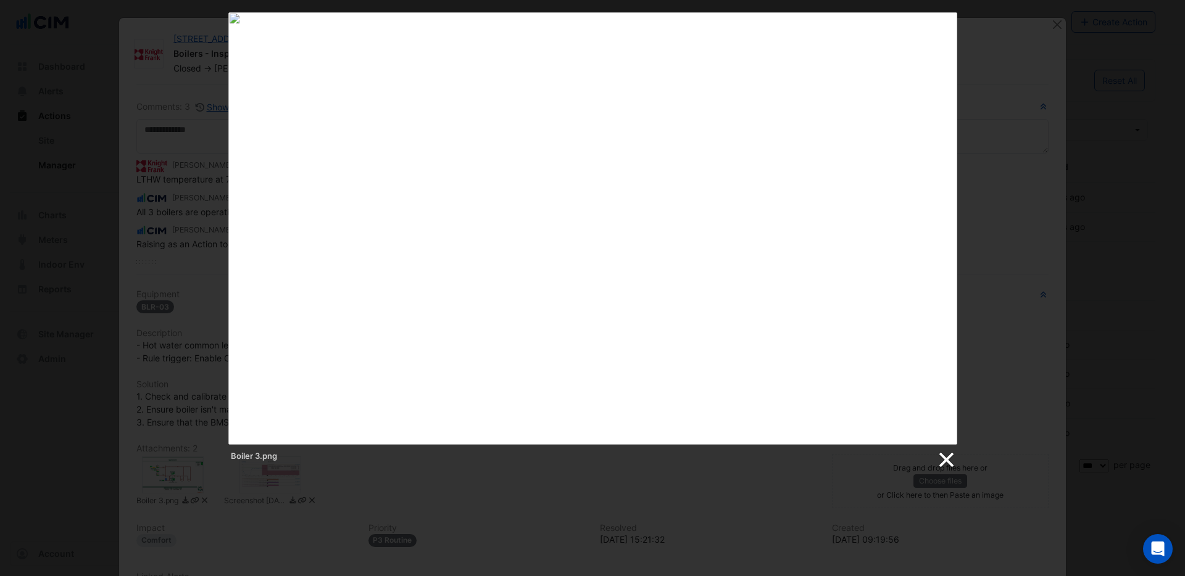
click at [945, 457] on link at bounding box center [945, 460] width 19 height 19
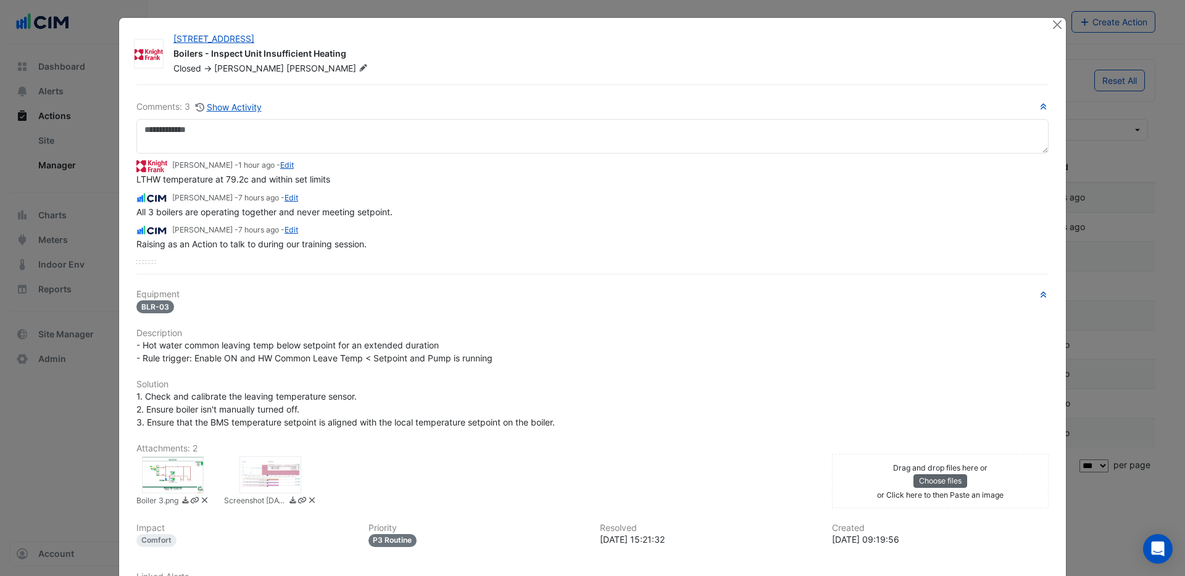
click at [929, 480] on button "Choose files" at bounding box center [940, 482] width 54 height 14
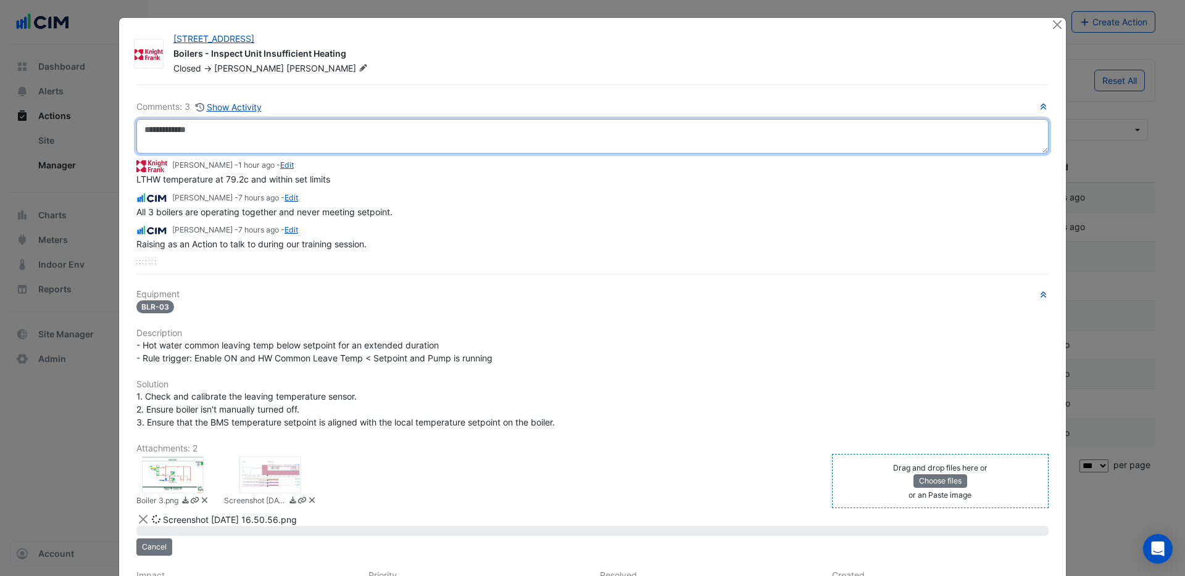
click at [293, 127] on textarea at bounding box center [592, 136] width 912 height 35
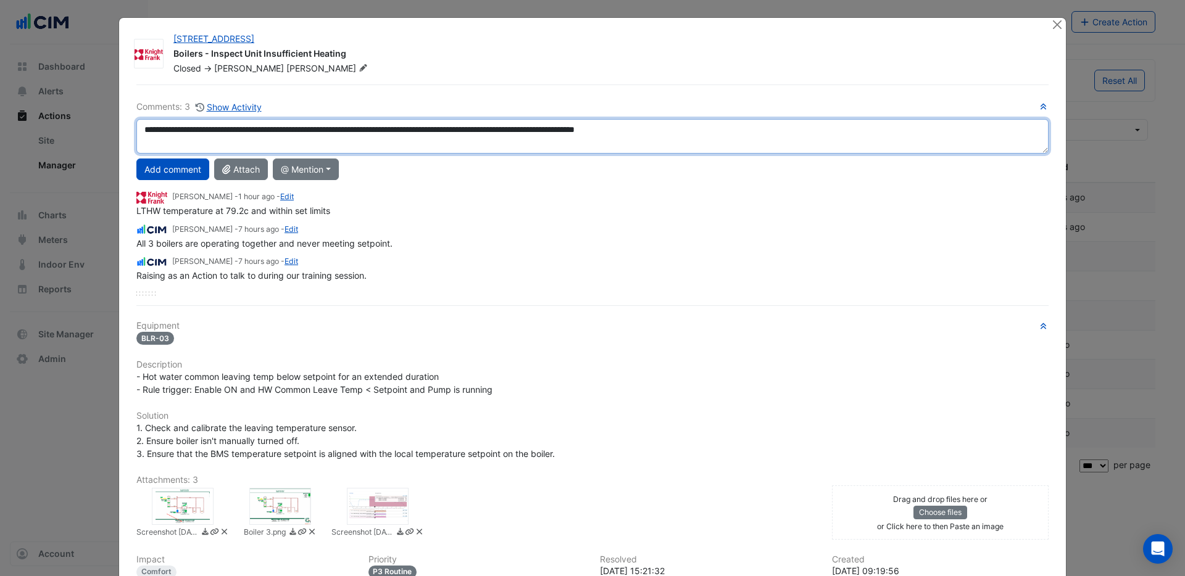
click at [596, 130] on textarea "**********" at bounding box center [592, 136] width 912 height 35
click at [744, 131] on textarea "**********" at bounding box center [592, 136] width 912 height 35
click at [675, 130] on textarea "**********" at bounding box center [592, 136] width 912 height 35
click at [812, 132] on textarea "**********" at bounding box center [592, 136] width 912 height 35
click at [676, 131] on textarea "**********" at bounding box center [592, 136] width 912 height 35
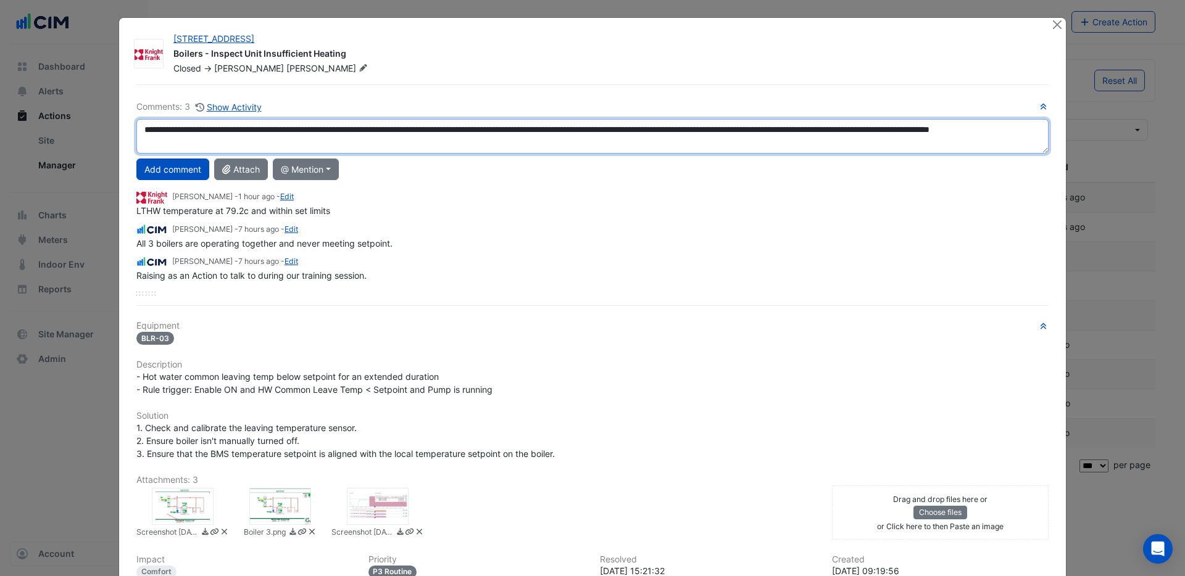
click at [803, 131] on textarea "**********" at bounding box center [592, 136] width 912 height 35
type textarea "**********"
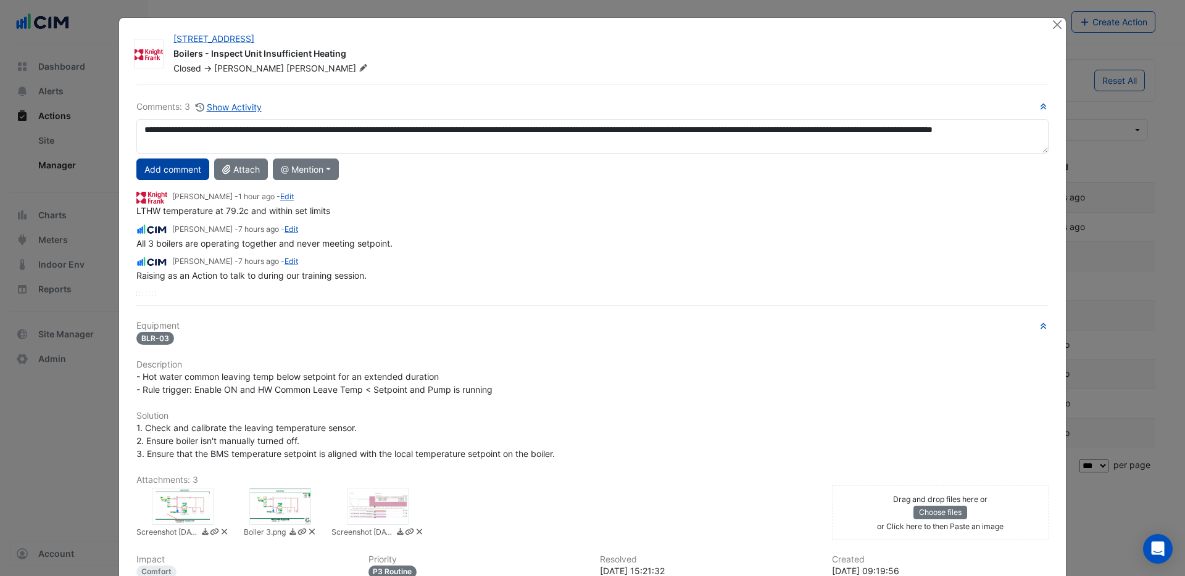
click at [161, 171] on button "Add comment" at bounding box center [172, 170] width 73 height 22
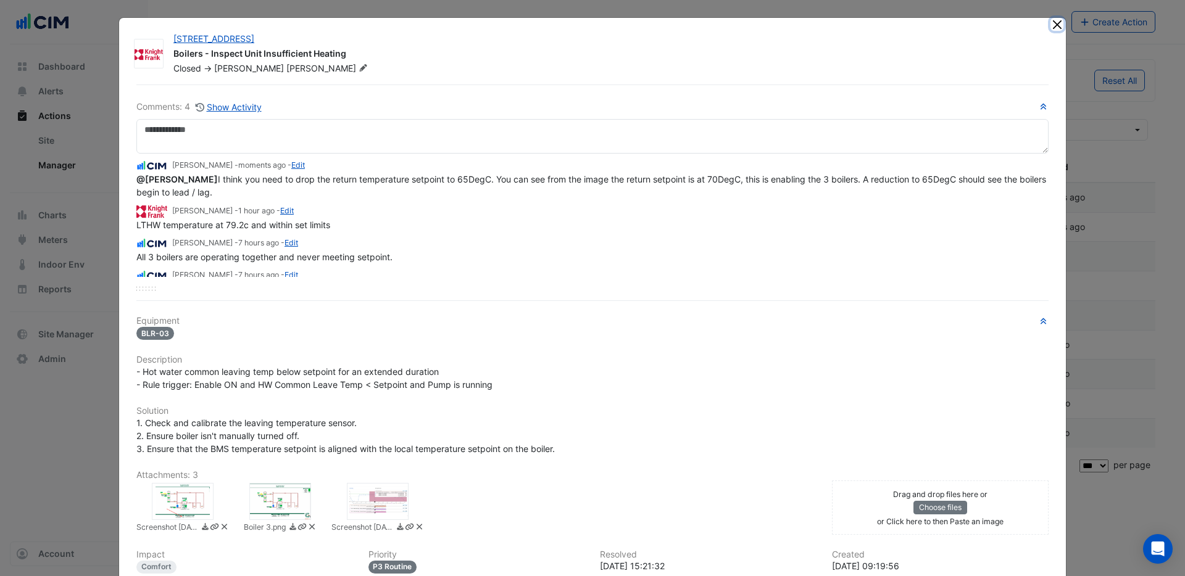
click at [1060, 27] on button "Close" at bounding box center [1056, 24] width 13 height 13
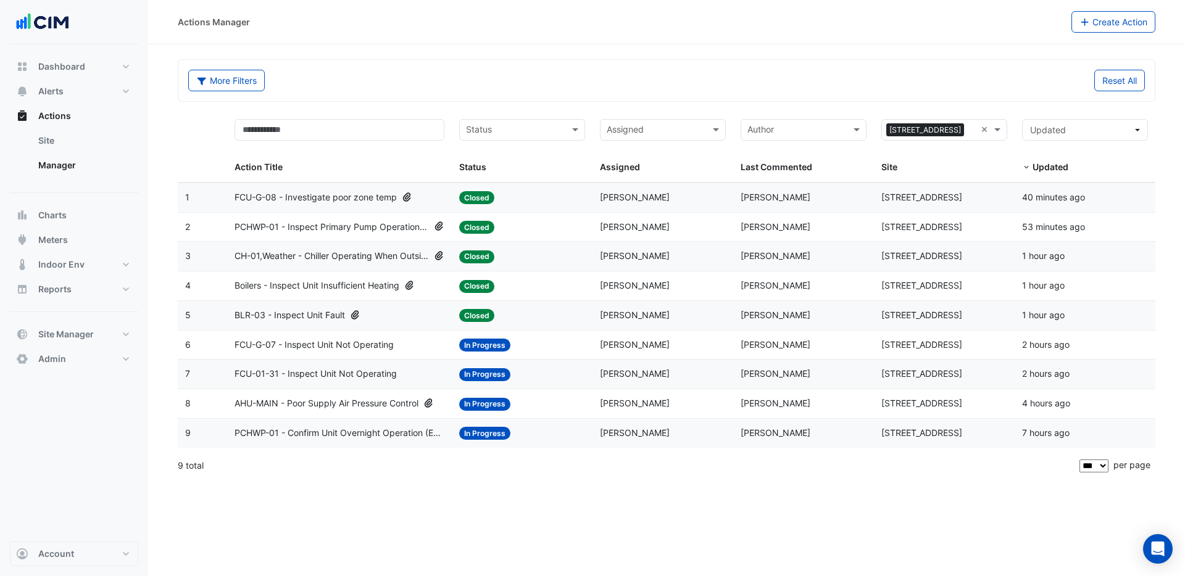
click at [296, 314] on span "BLR-03 - Inspect Unit Fault" at bounding box center [290, 316] width 110 height 14
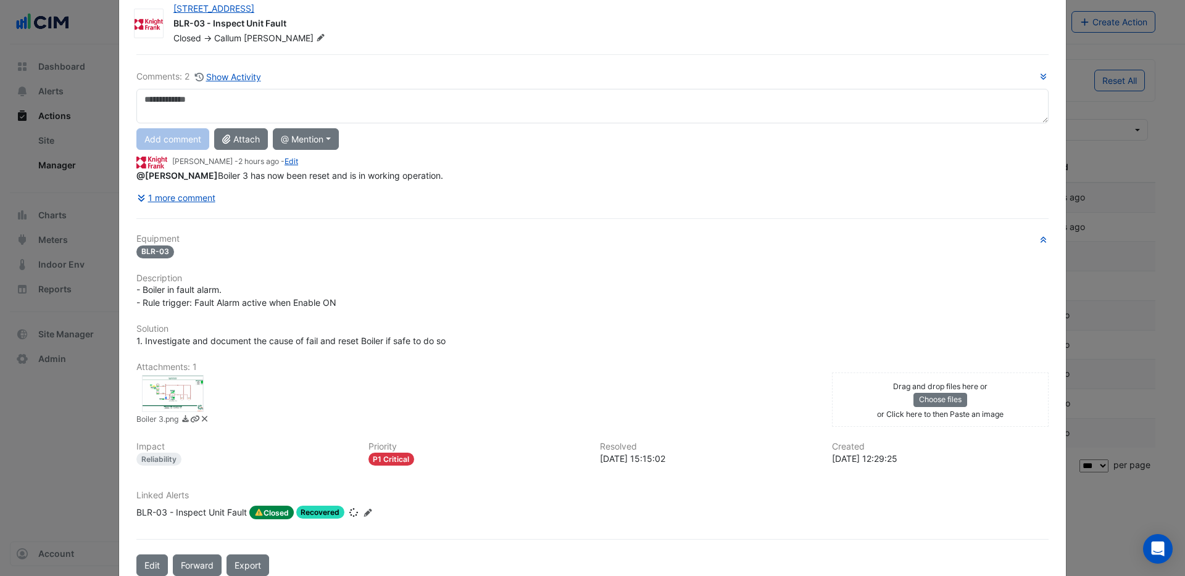
scroll to position [58, 0]
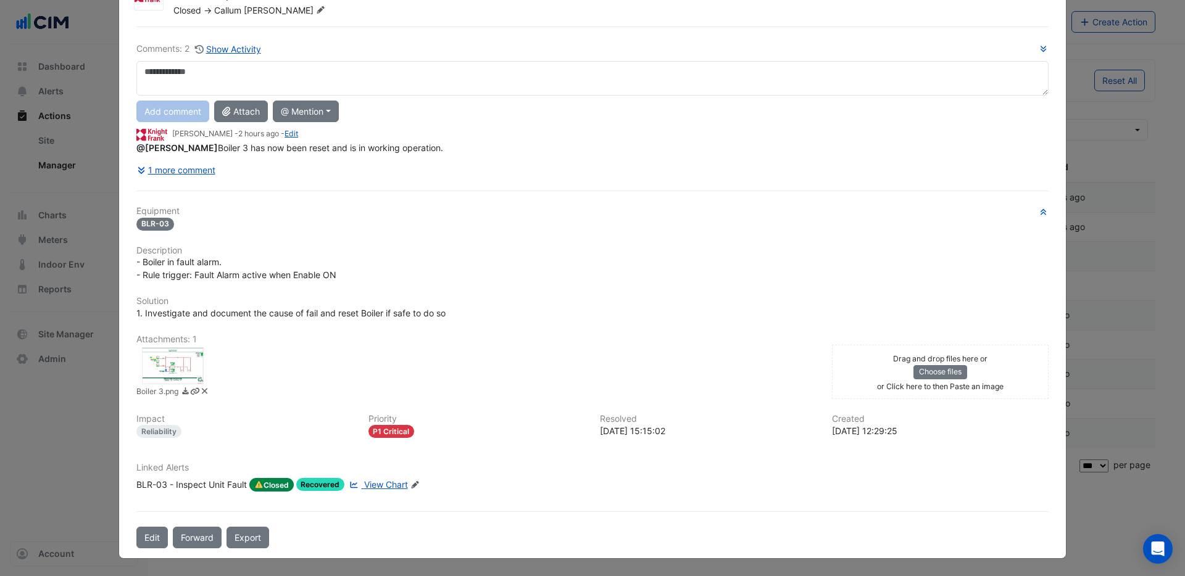
click at [178, 366] on div at bounding box center [173, 365] width 62 height 37
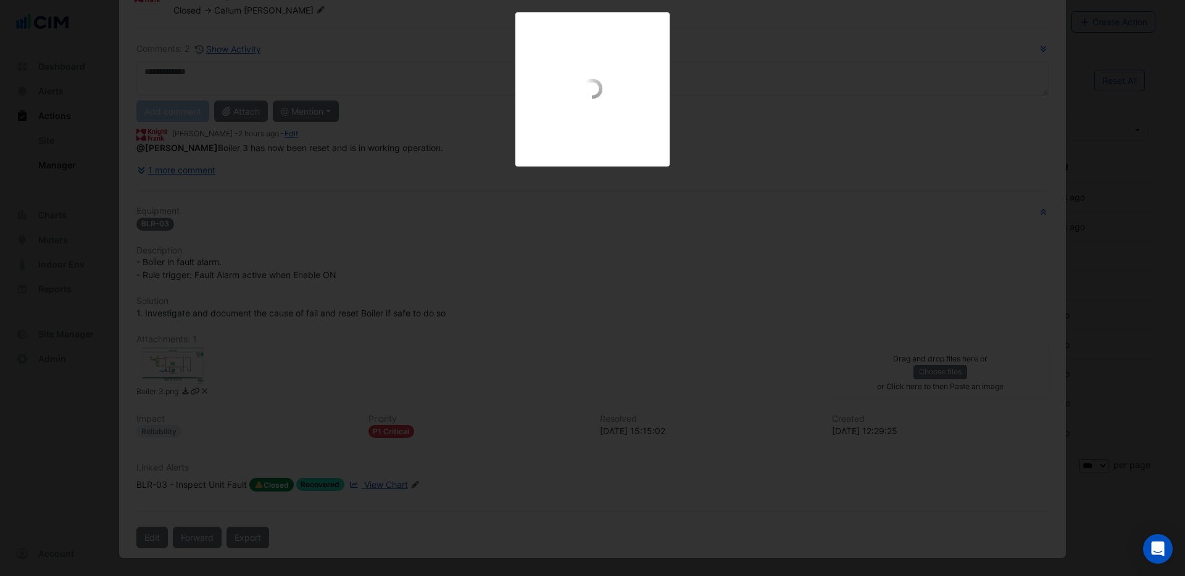
scroll to position [31, 0]
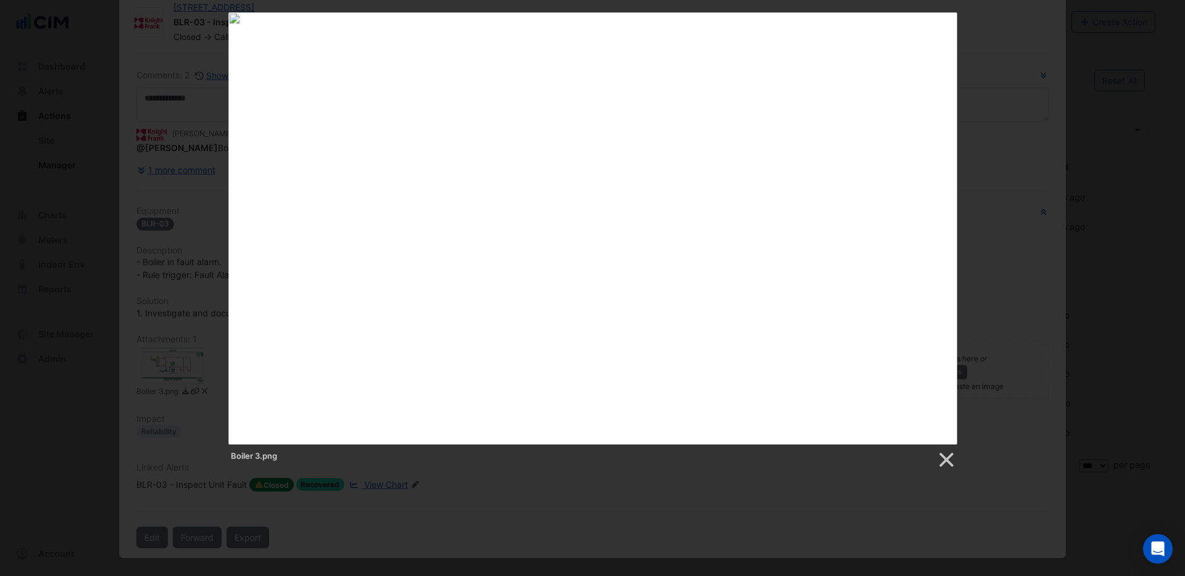
drag, startPoint x: 953, startPoint y: 457, endPoint x: 910, endPoint y: 445, distance: 44.9
click at [954, 457] on link at bounding box center [945, 460] width 19 height 19
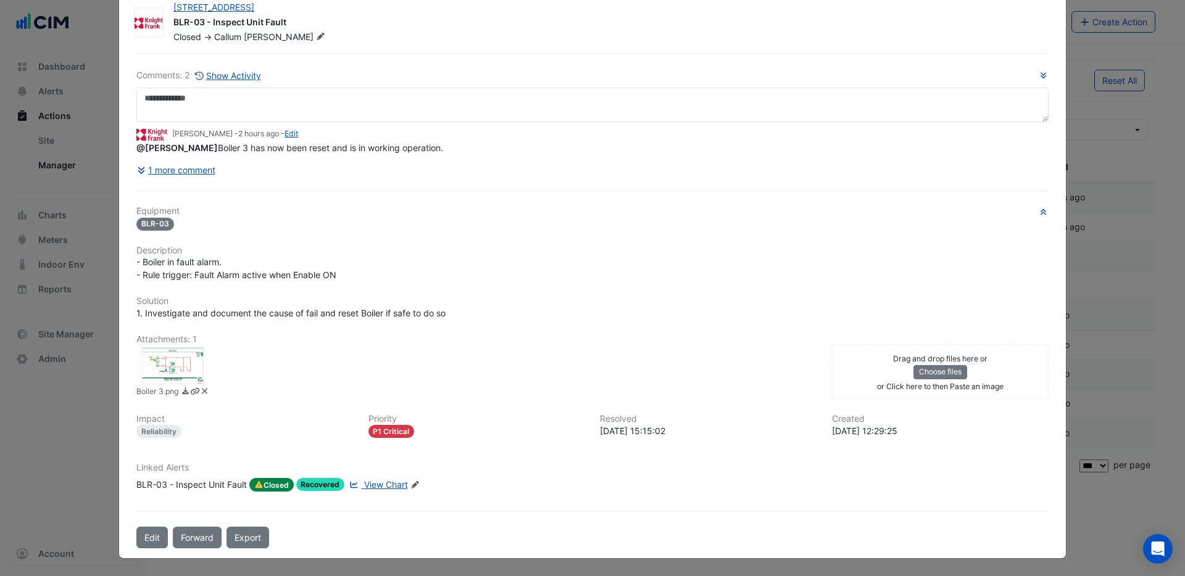
scroll to position [0, 0]
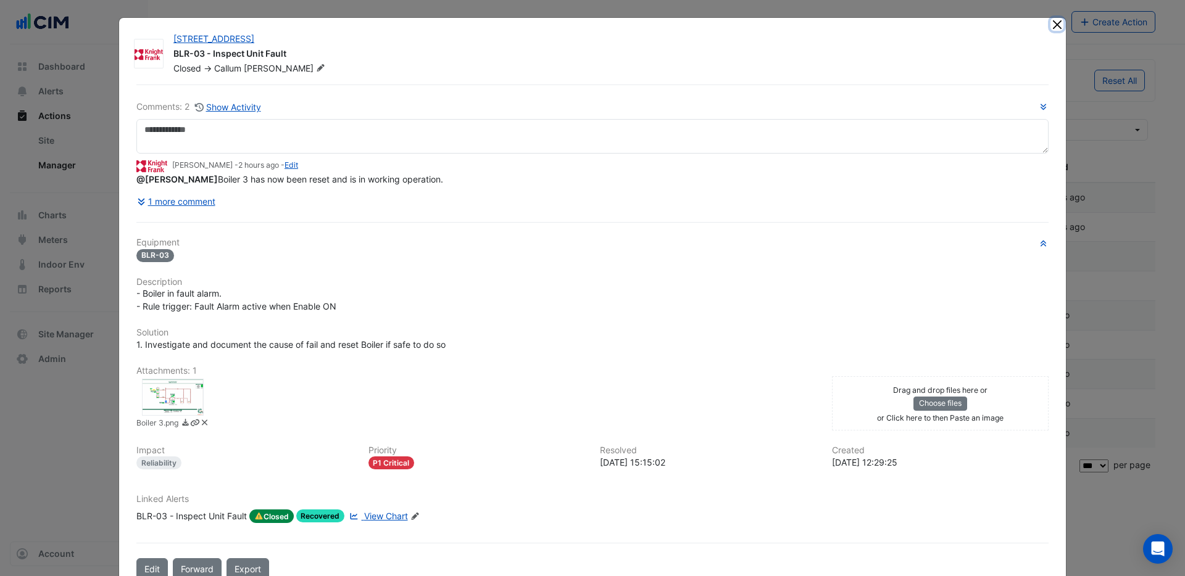
click at [1061, 27] on button "Close" at bounding box center [1056, 24] width 13 height 13
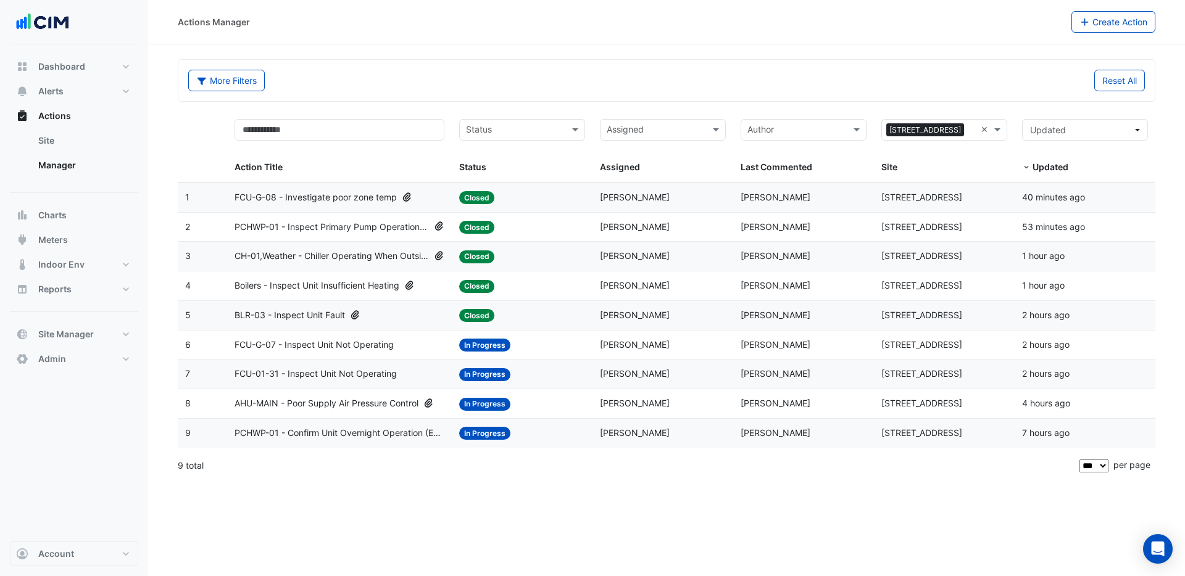
click at [341, 200] on span "FCU-G-08 - Investigate poor zone temp" at bounding box center [316, 198] width 162 height 14
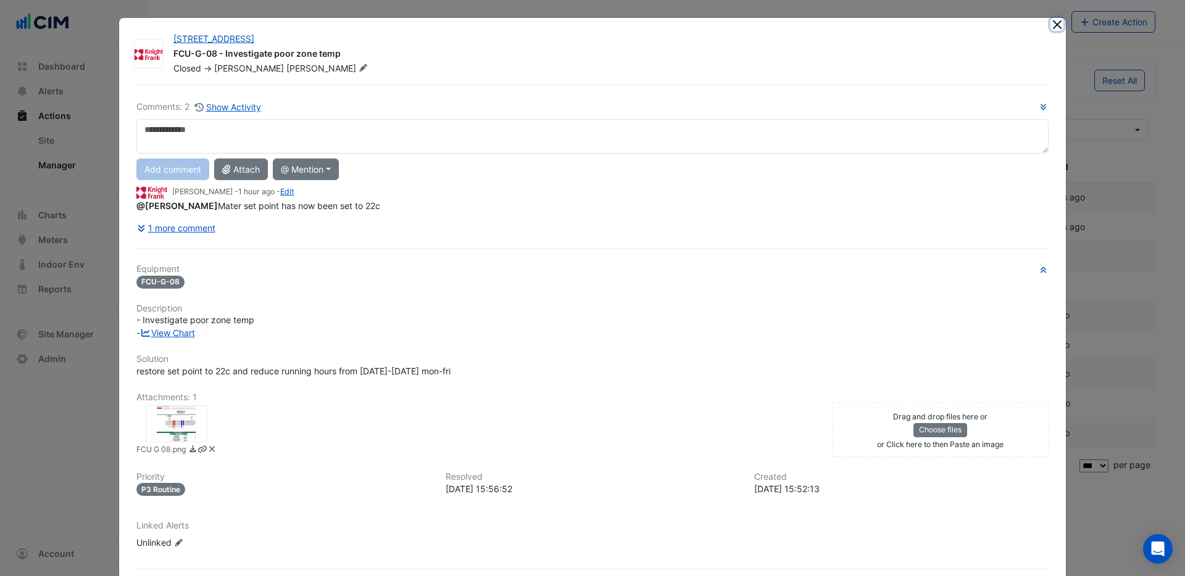
click at [1057, 27] on button "Close" at bounding box center [1056, 24] width 13 height 13
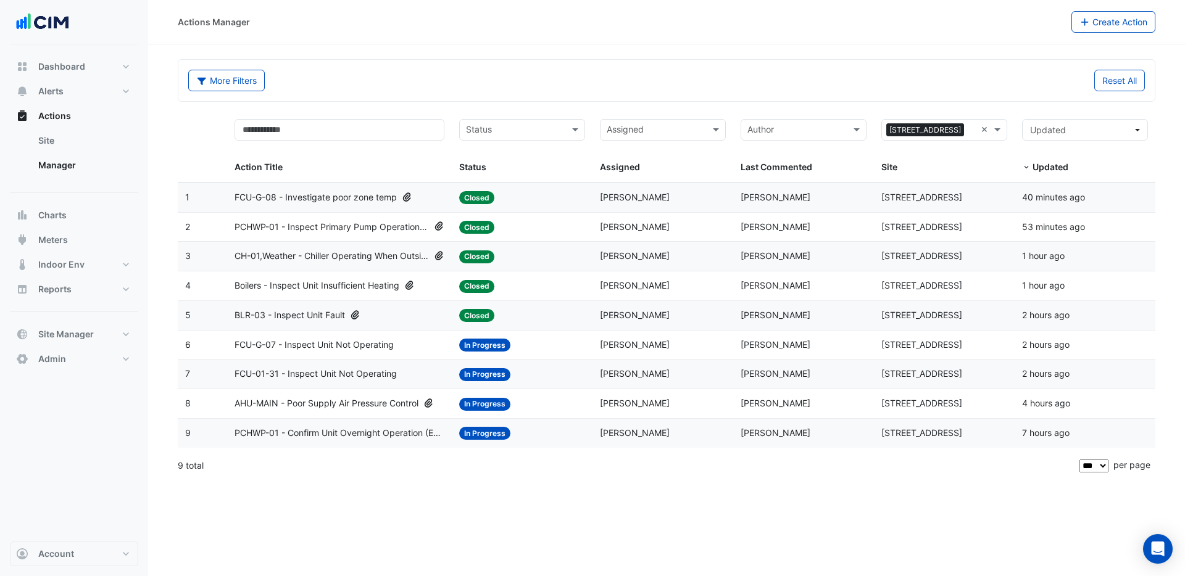
click at [339, 227] on span "PCHWP-01 - Inspect Primary Pump Operation When Chiller Isn't Operating" at bounding box center [332, 227] width 194 height 14
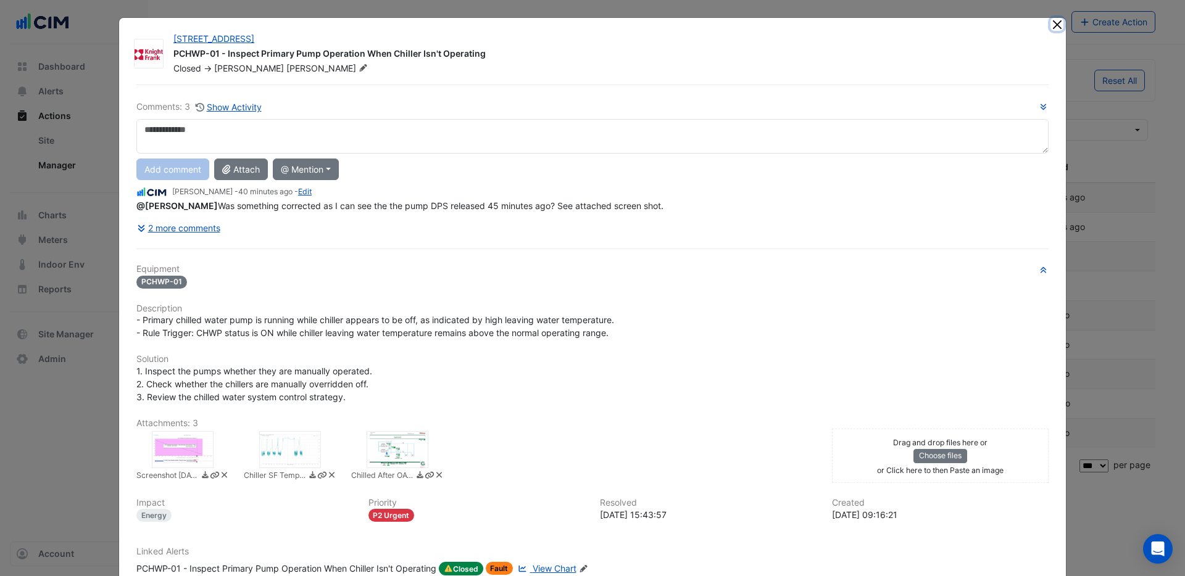
click at [1057, 24] on button "Close" at bounding box center [1056, 24] width 13 height 13
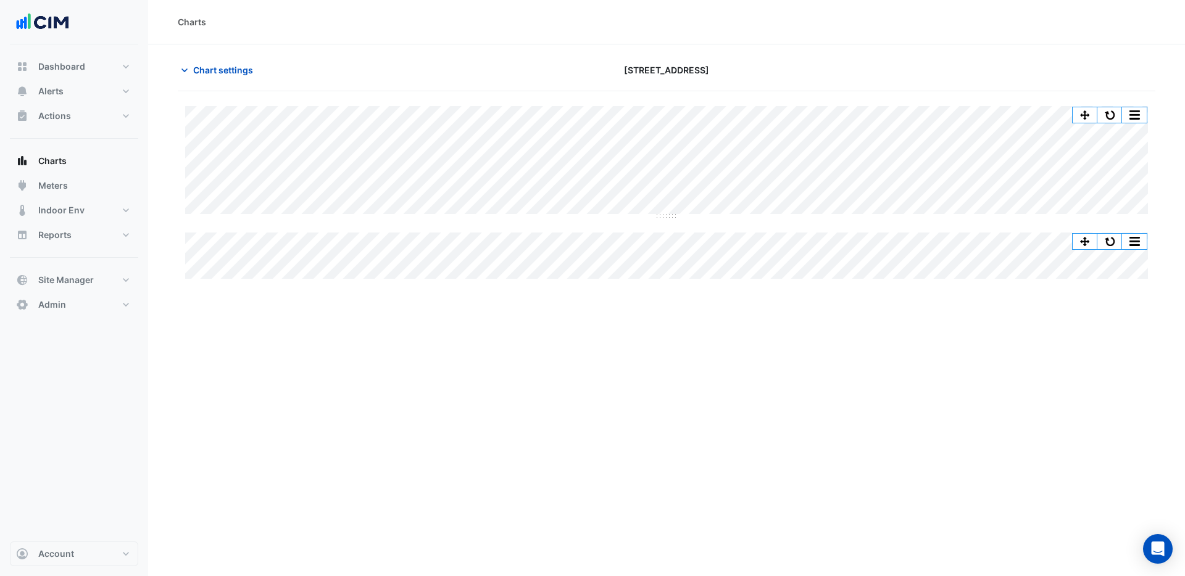
click at [680, 308] on div "Charts Chart settings 250 Longwater Avenue Split by Equip Split All Split None …" at bounding box center [666, 288] width 1037 height 576
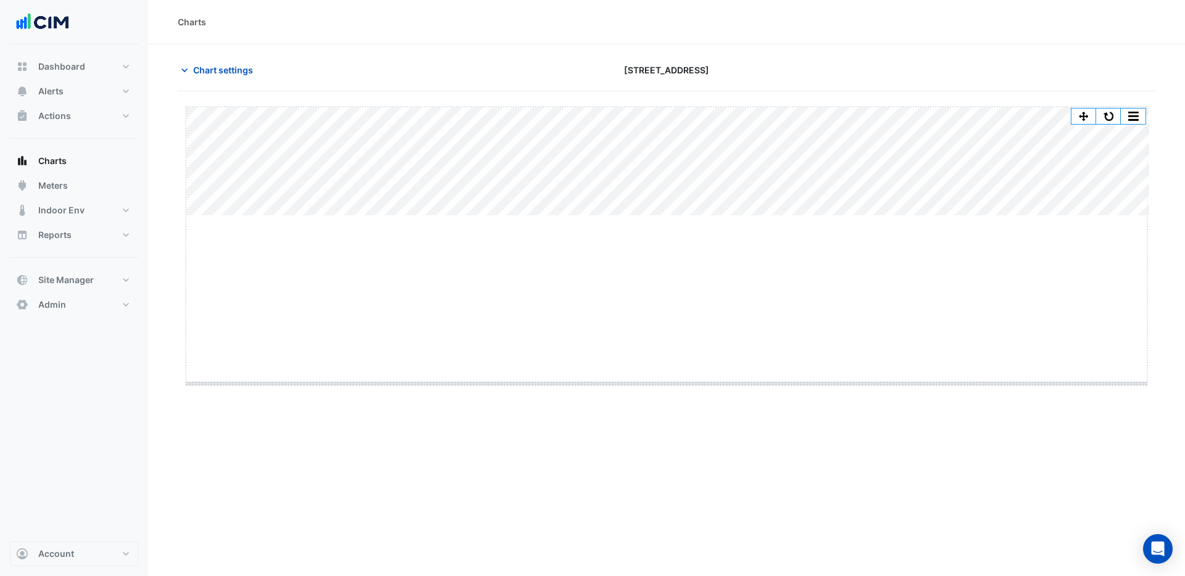
drag, startPoint x: 673, startPoint y: 225, endPoint x: 679, endPoint y: 393, distance: 168.6
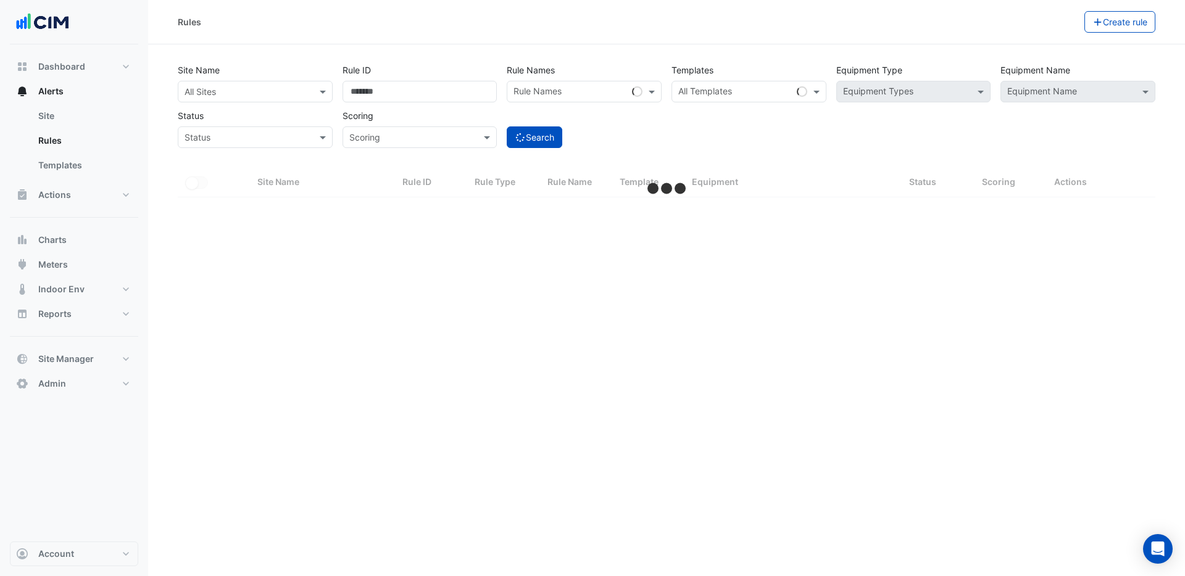
select select "***"
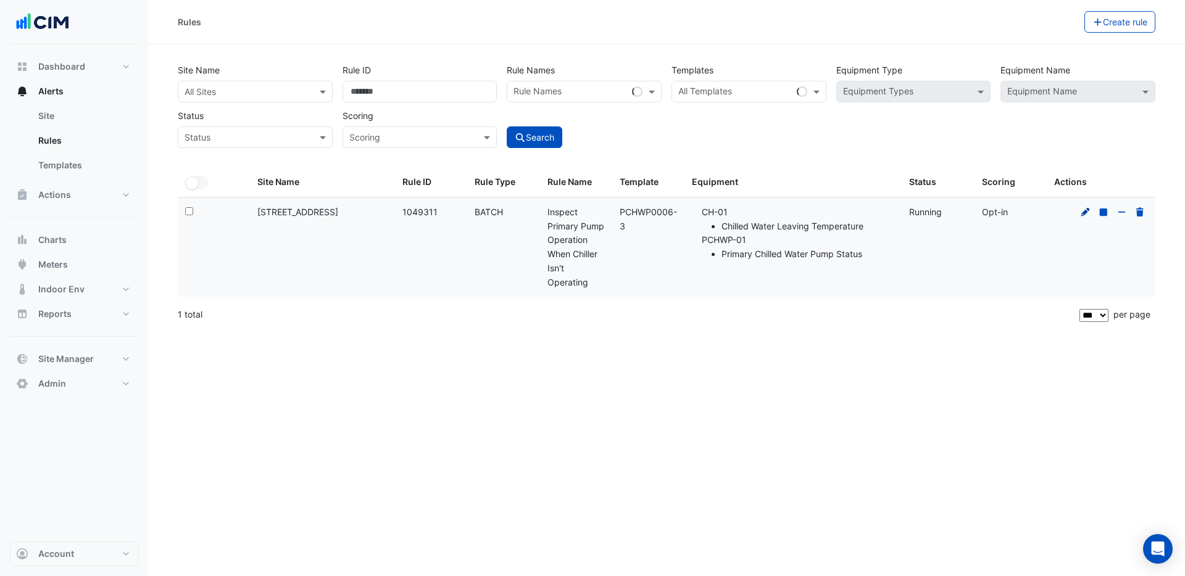
click at [1087, 212] on icon at bounding box center [1085, 212] width 11 height 9
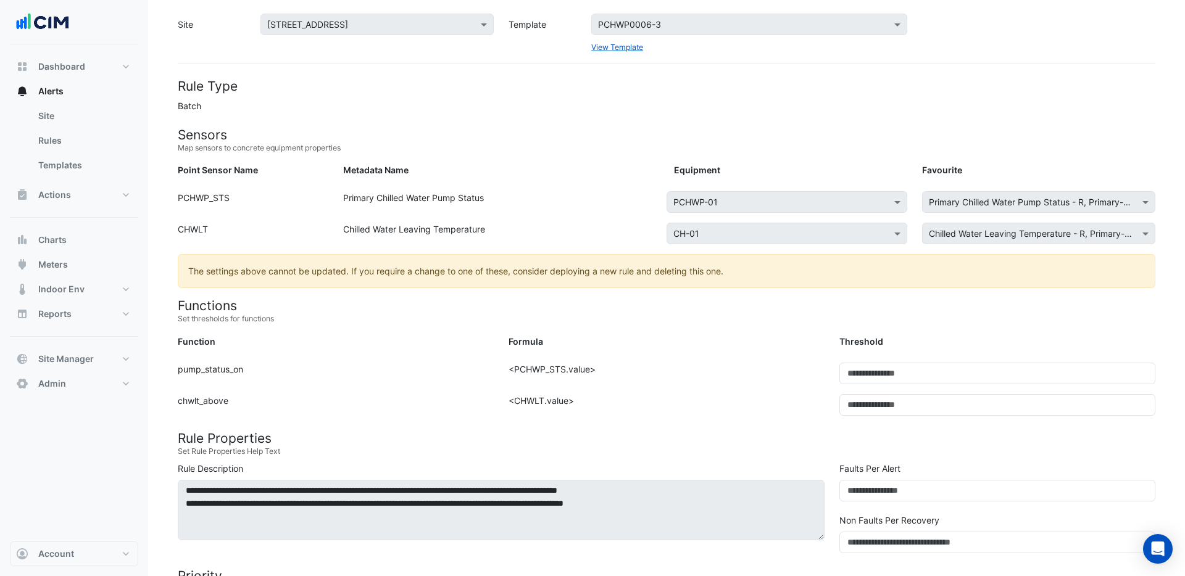
scroll to position [75, 0]
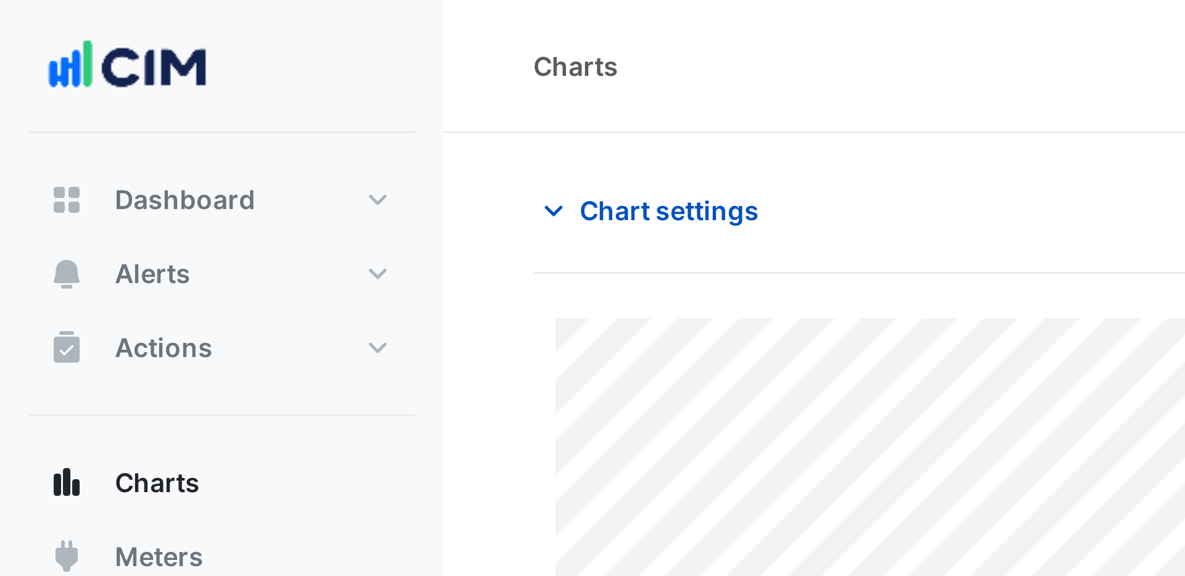
click at [115, 30] on div at bounding box center [74, 22] width 128 height 44
click at [270, 46] on section "Chart settings [STREET_ADDRESS] Split All Split None Print Save as JPEG Save as…" at bounding box center [666, 162] width 1037 height 237
click at [270, 45] on section "Chart settings [STREET_ADDRESS] Split All Split None Print Save as JPEG Save as…" at bounding box center [666, 162] width 1037 height 237
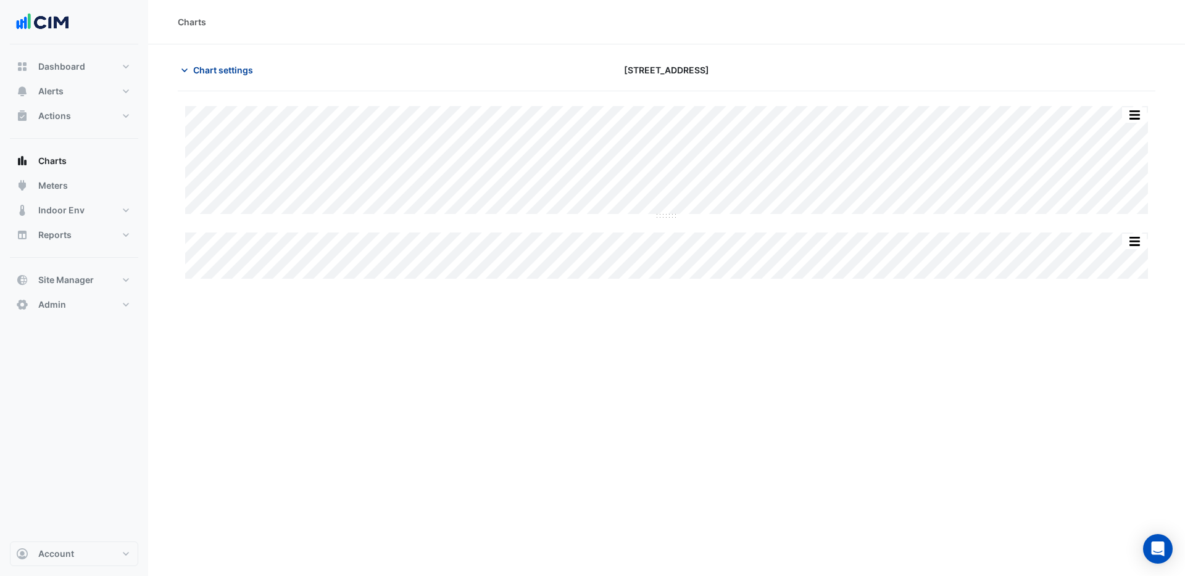
click at [230, 69] on span "Chart settings" at bounding box center [223, 70] width 60 height 13
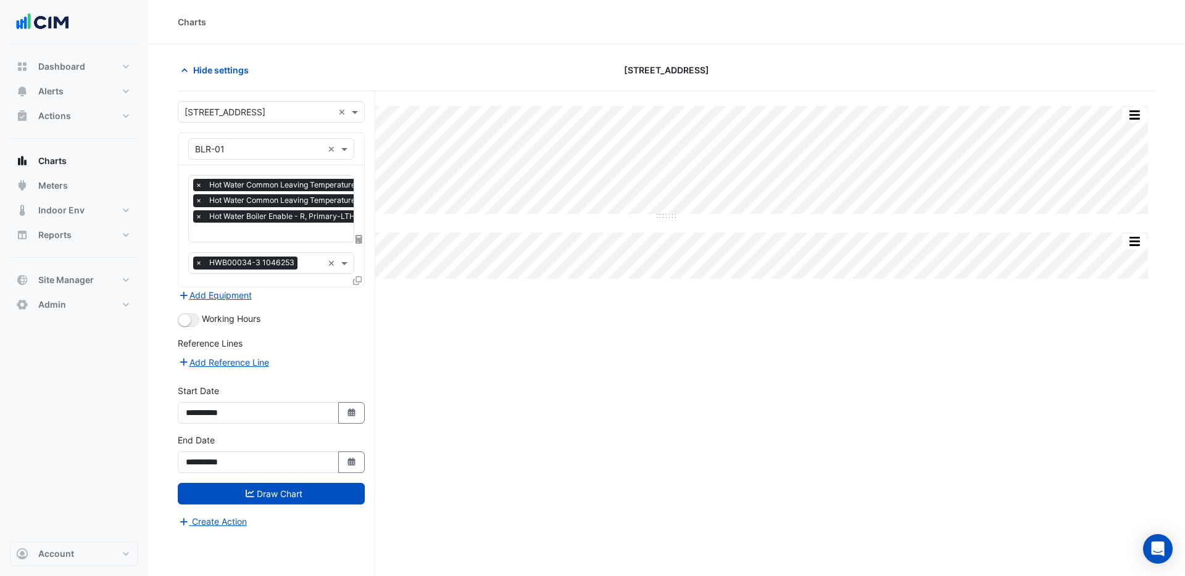
click at [354, 278] on icon at bounding box center [357, 281] width 9 height 9
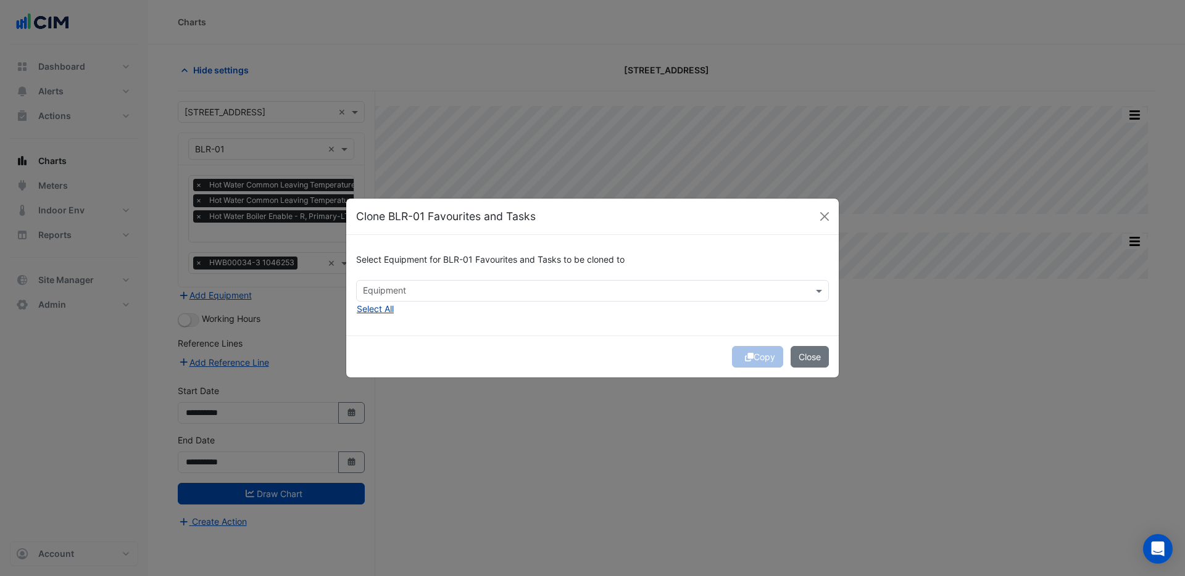
click at [389, 309] on button "Select All" at bounding box center [375, 309] width 38 height 14
click at [755, 360] on div "Copy Close" at bounding box center [592, 357] width 493 height 42
click at [767, 357] on button "Copy" at bounding box center [757, 357] width 51 height 22
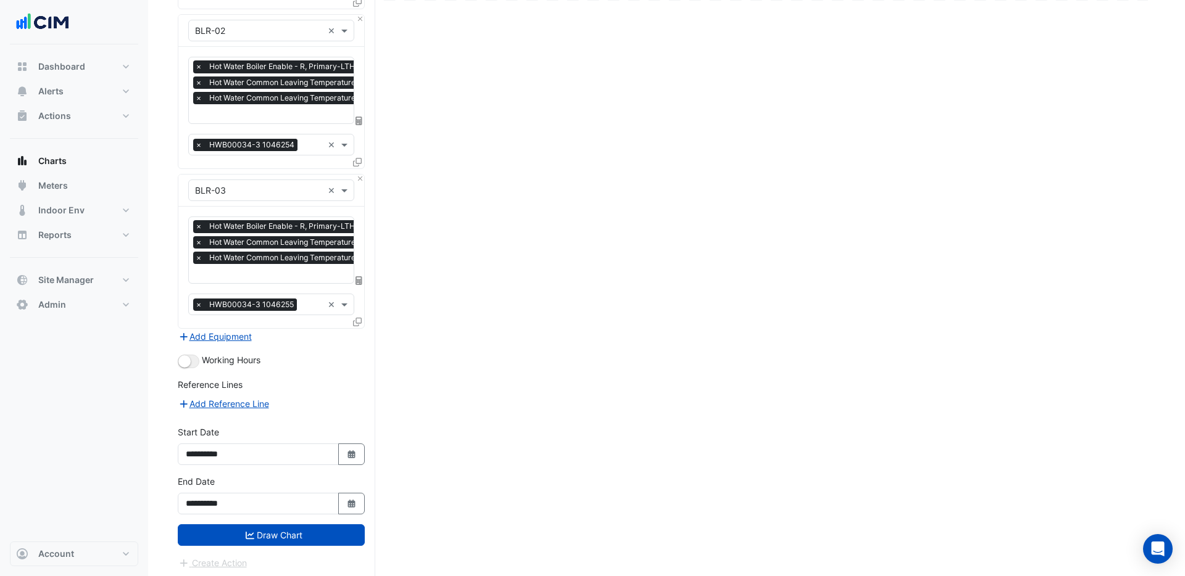
click at [289, 534] on button "Draw Chart" at bounding box center [271, 536] width 187 height 22
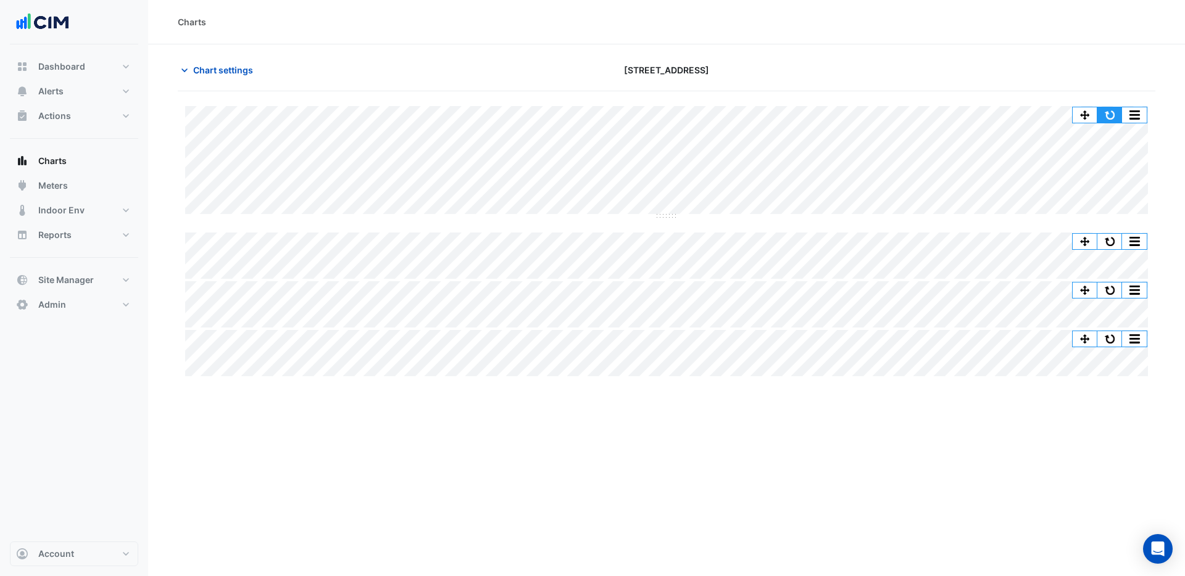
click at [1110, 113] on button "button" at bounding box center [1109, 114] width 25 height 15
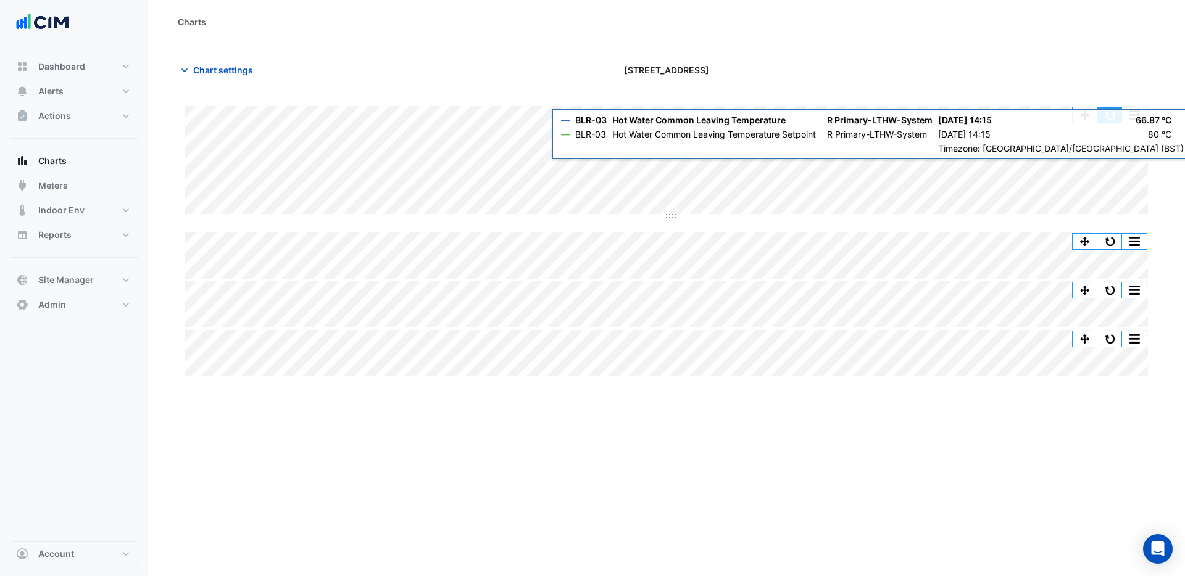
click at [1110, 113] on button "button" at bounding box center [1109, 114] width 25 height 15
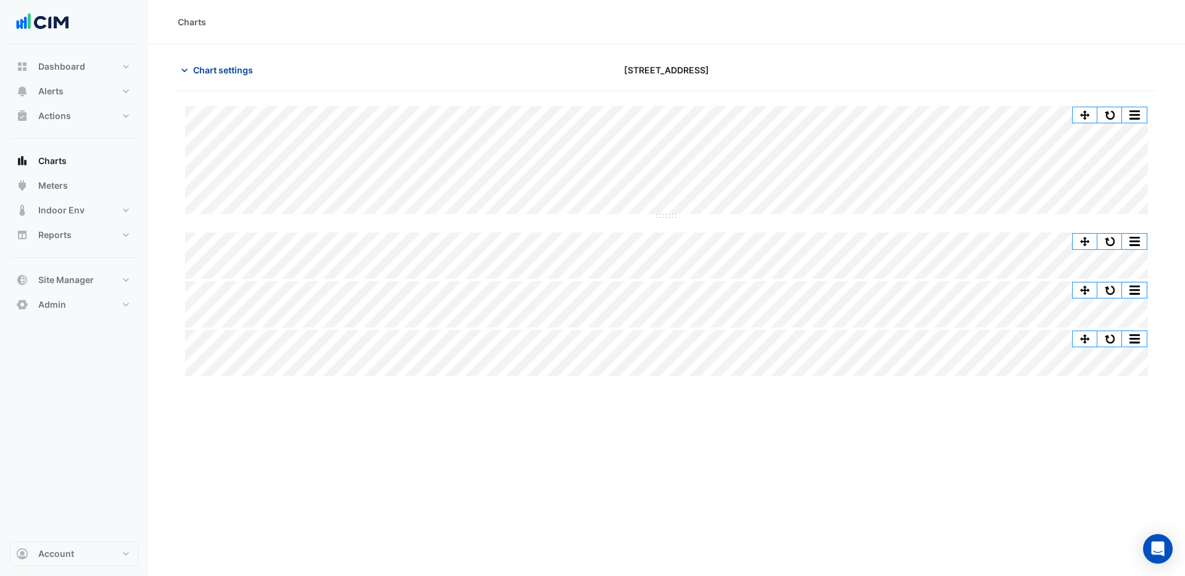
click at [214, 69] on span "Chart settings" at bounding box center [223, 70] width 60 height 13
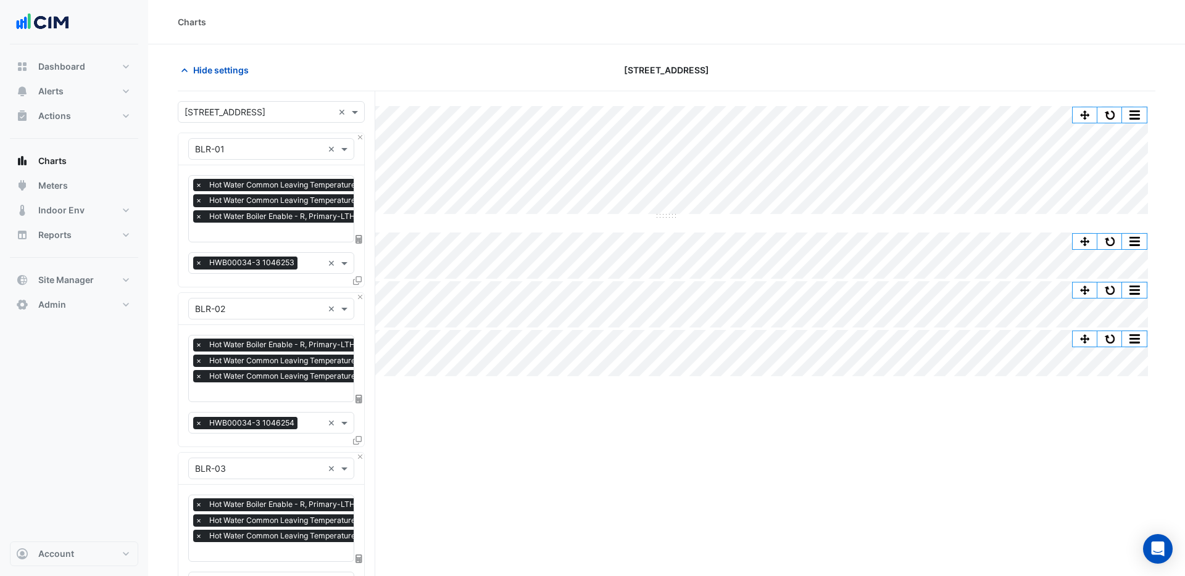
click at [267, 233] on input "text" at bounding box center [343, 233] width 297 height 13
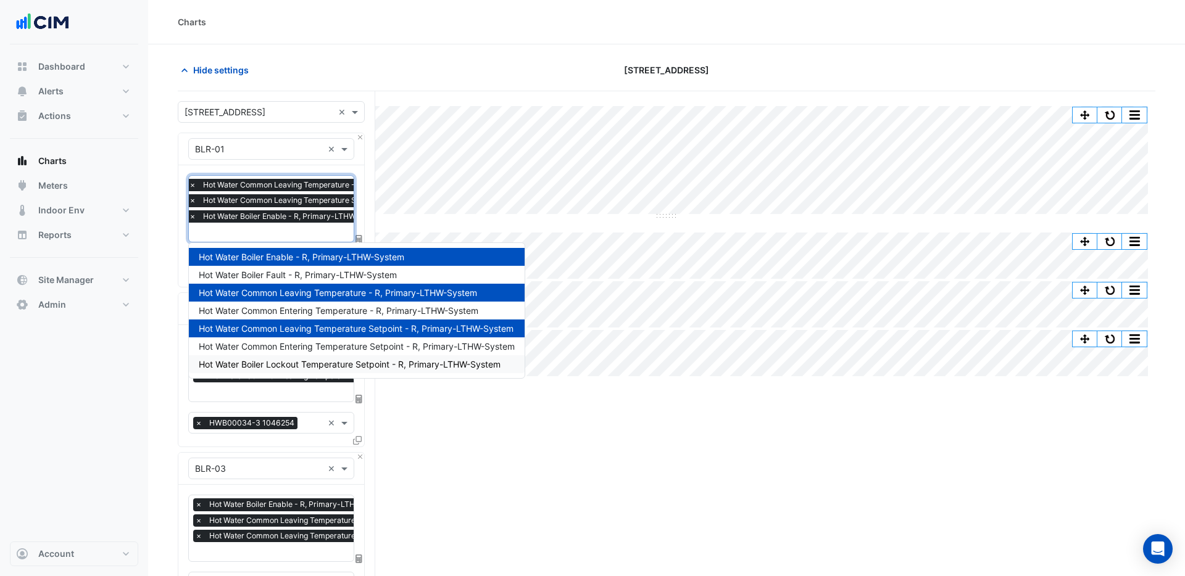
click at [542, 401] on div "Split by Equip Split All Split None Print Save as JPEG Save as PNG Pivot Data T…" at bounding box center [667, 474] width 978 height 767
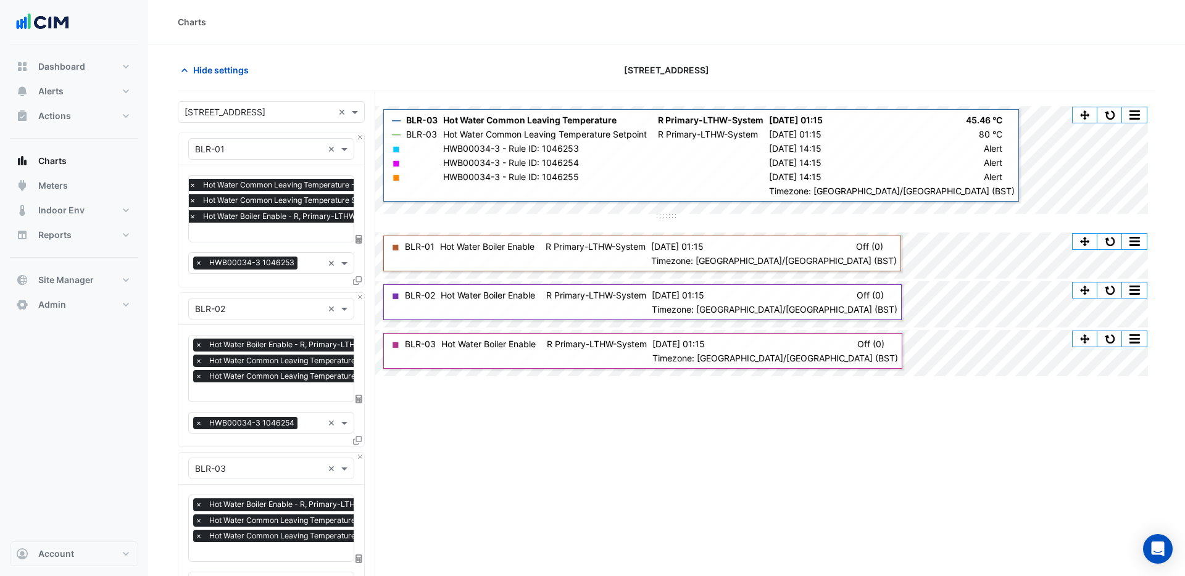
click at [193, 218] on span "×" at bounding box center [192, 216] width 11 height 12
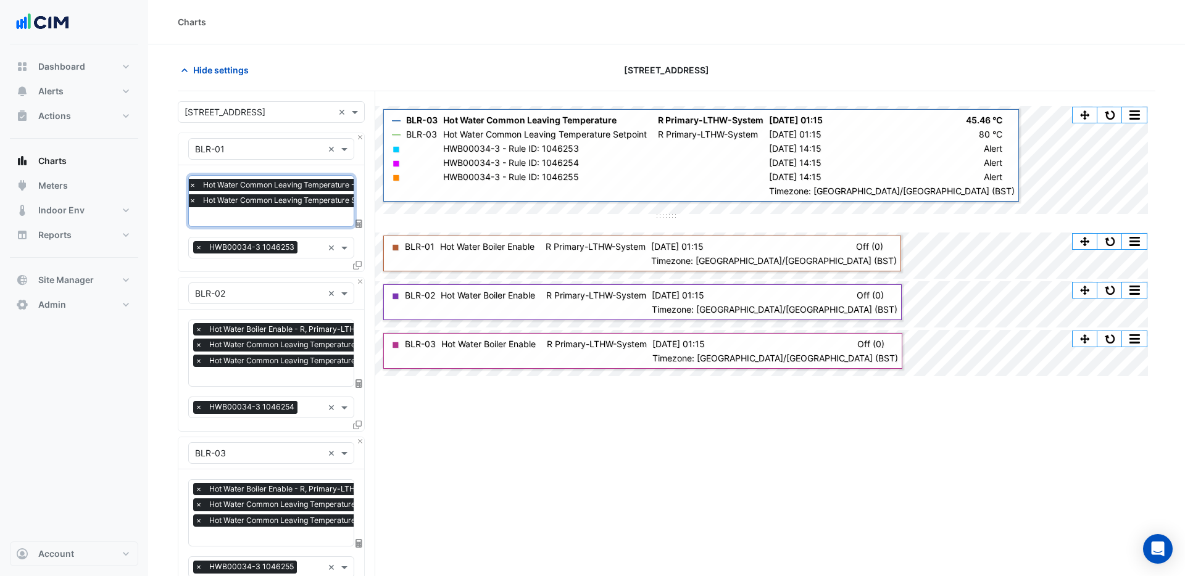
drag, startPoint x: 193, startPoint y: 204, endPoint x: 193, endPoint y: 198, distance: 6.2
click at [193, 204] on span "×" at bounding box center [192, 200] width 11 height 12
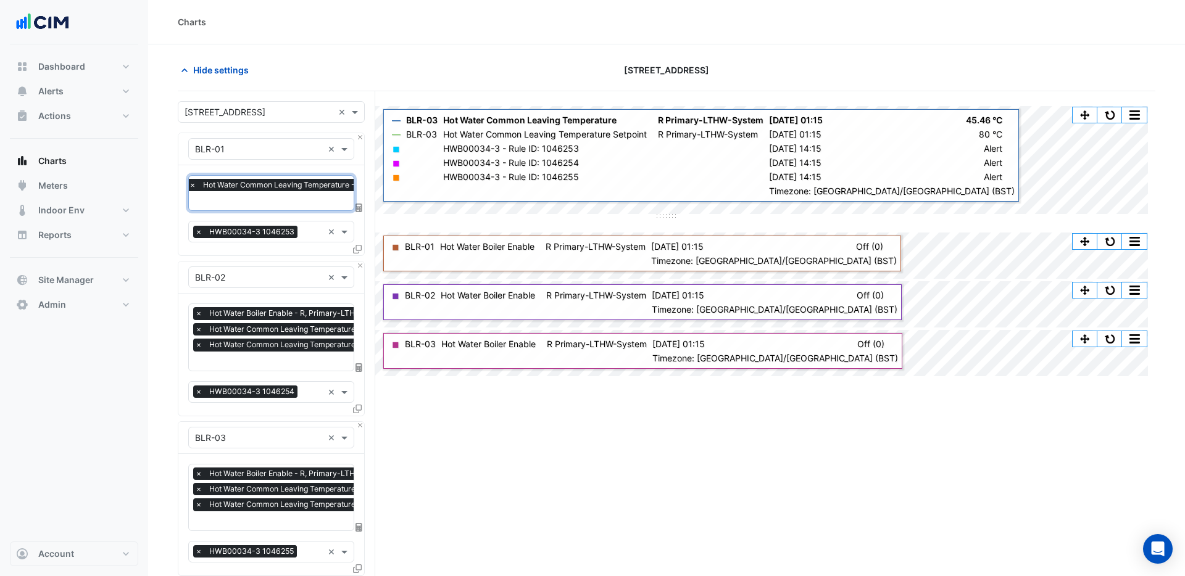
click at [193, 187] on span "×" at bounding box center [192, 185] width 11 height 12
click at [217, 191] on input "text" at bounding box center [264, 187] width 138 height 13
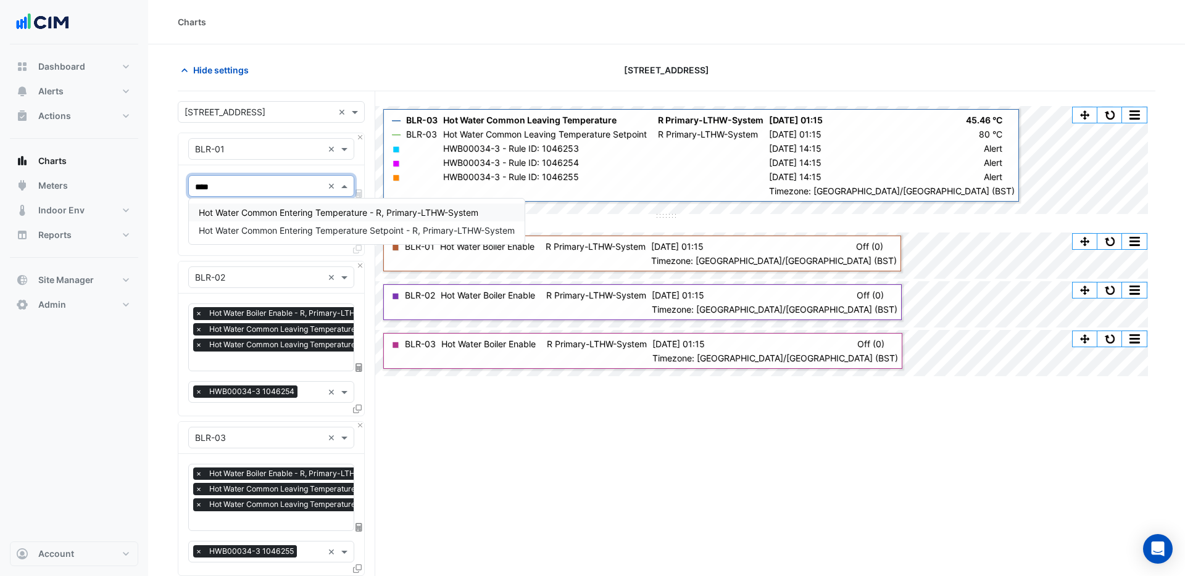
type input "*****"
click at [304, 213] on span "Hot Water Common Entering Temperature - R, Primary-LTHW-System" at bounding box center [339, 212] width 280 height 10
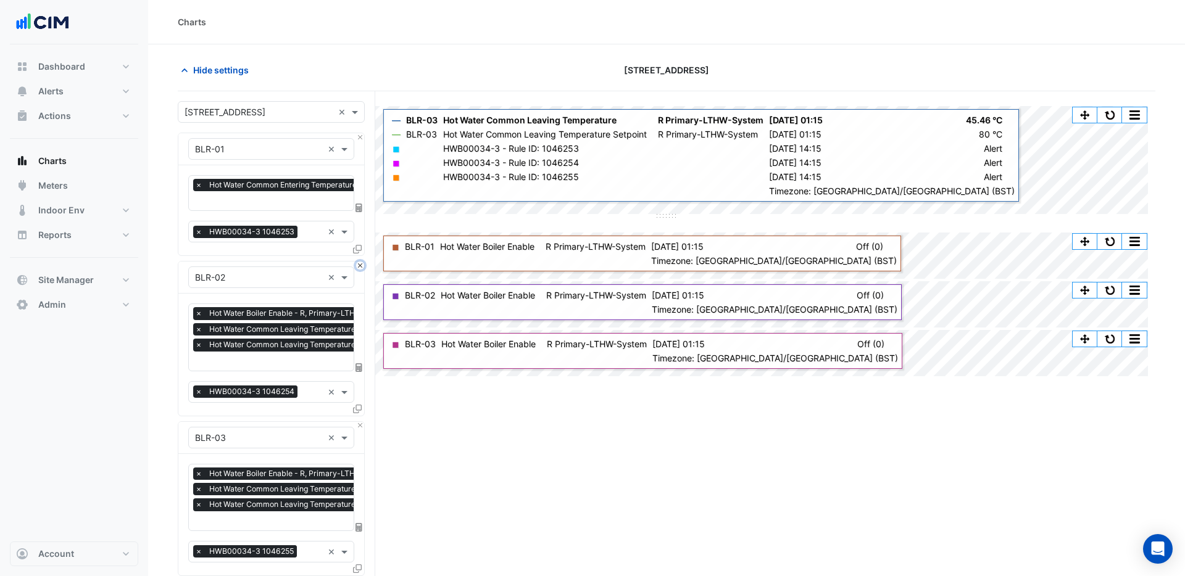
click at [362, 265] on button "Close" at bounding box center [360, 266] width 8 height 8
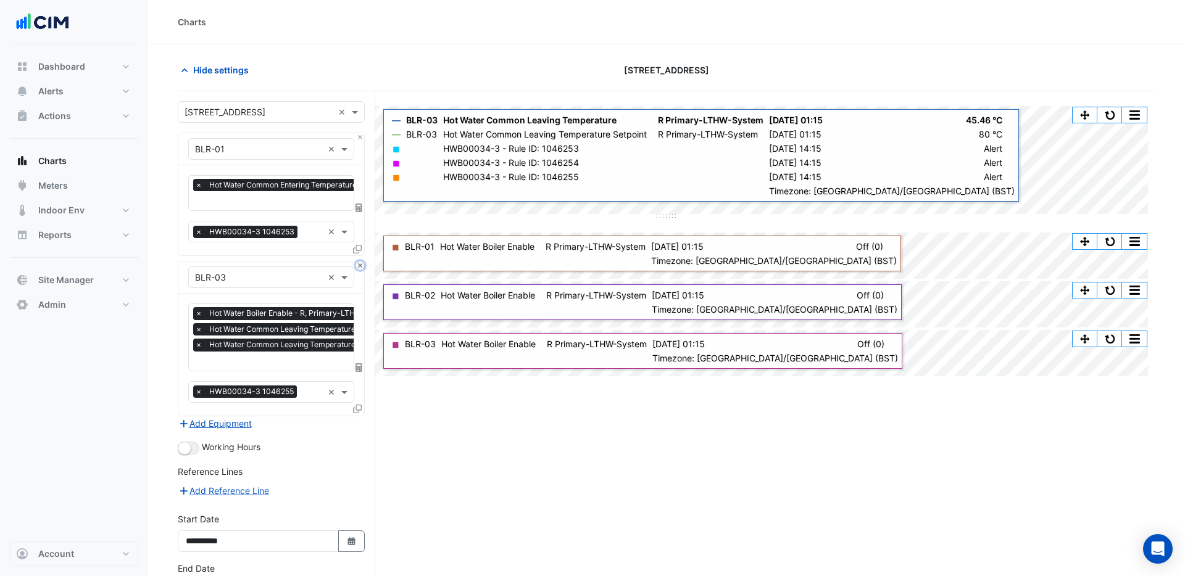
click at [362, 265] on button "Close" at bounding box center [360, 266] width 8 height 8
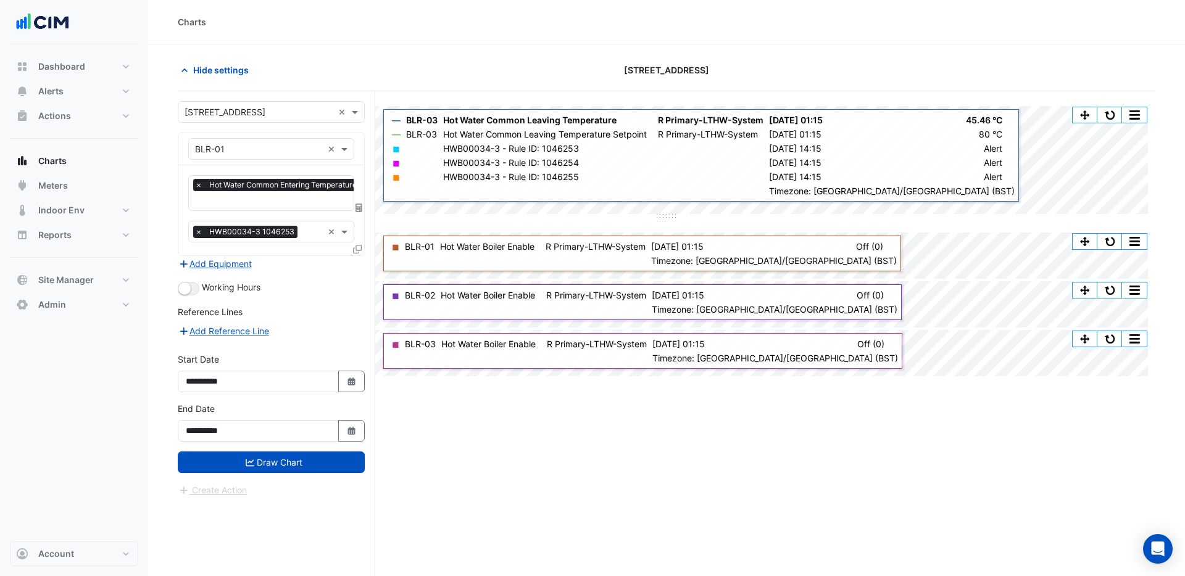
click at [356, 251] on icon at bounding box center [357, 249] width 9 height 9
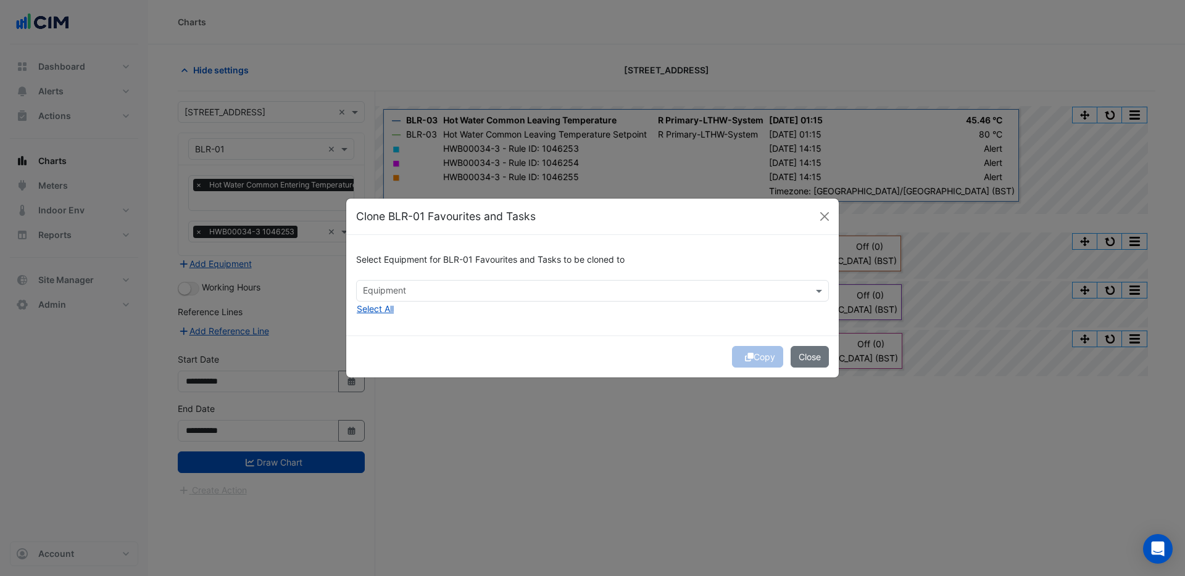
drag, startPoint x: 380, startPoint y: 307, endPoint x: 368, endPoint y: 325, distance: 20.9
click at [380, 307] on button "Select All" at bounding box center [375, 309] width 38 height 14
click at [762, 358] on button "Copy" at bounding box center [757, 357] width 51 height 22
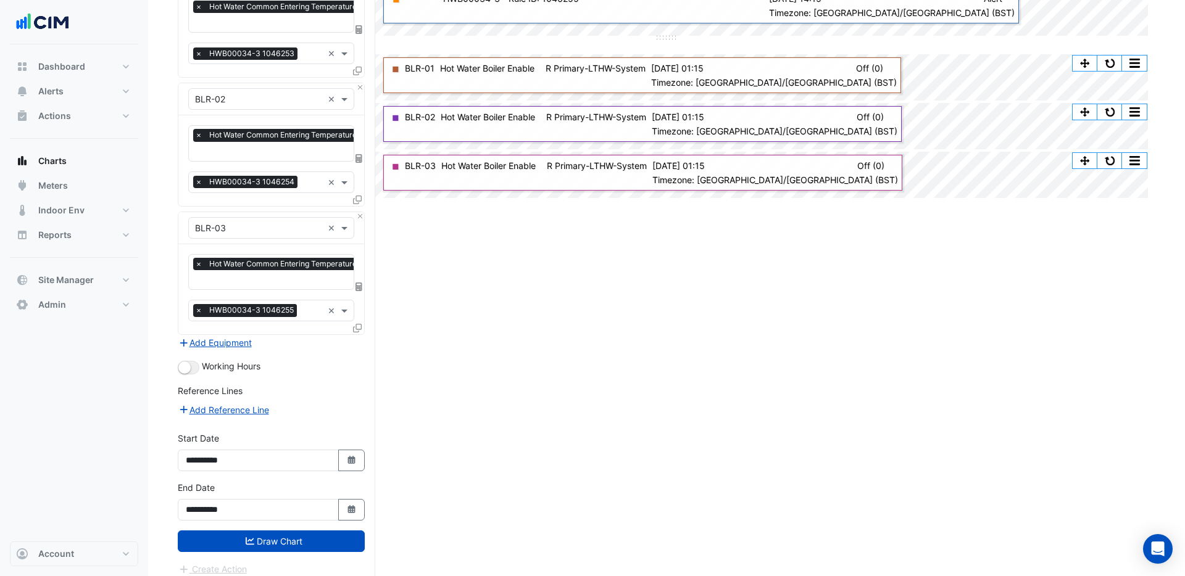
scroll to position [185, 0]
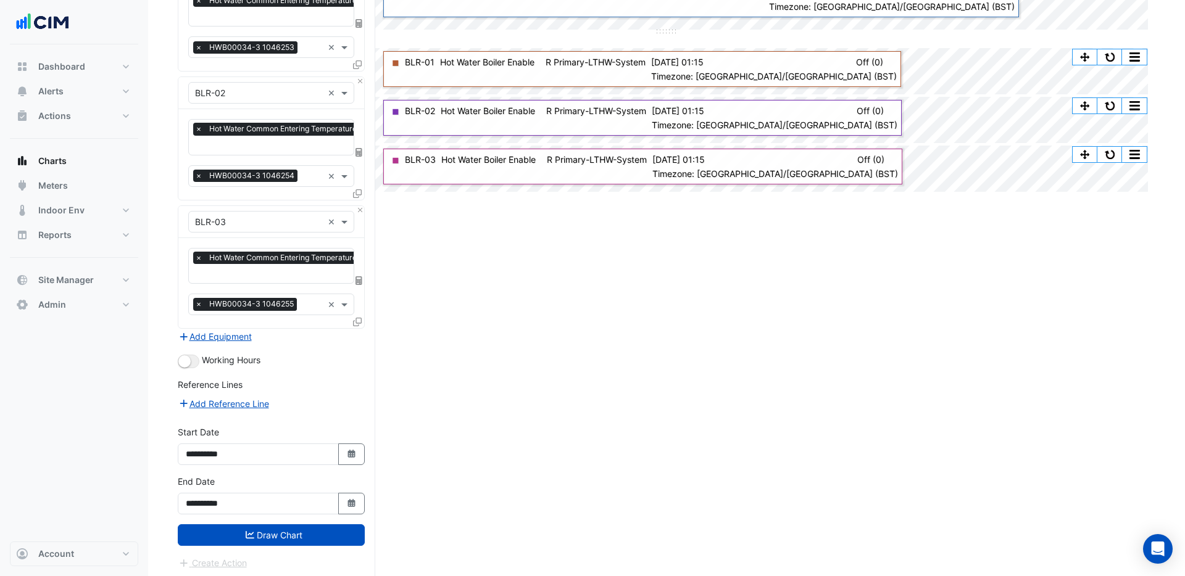
click at [333, 533] on button "Draw Chart" at bounding box center [271, 536] width 187 height 22
